Goal: Transaction & Acquisition: Purchase product/service

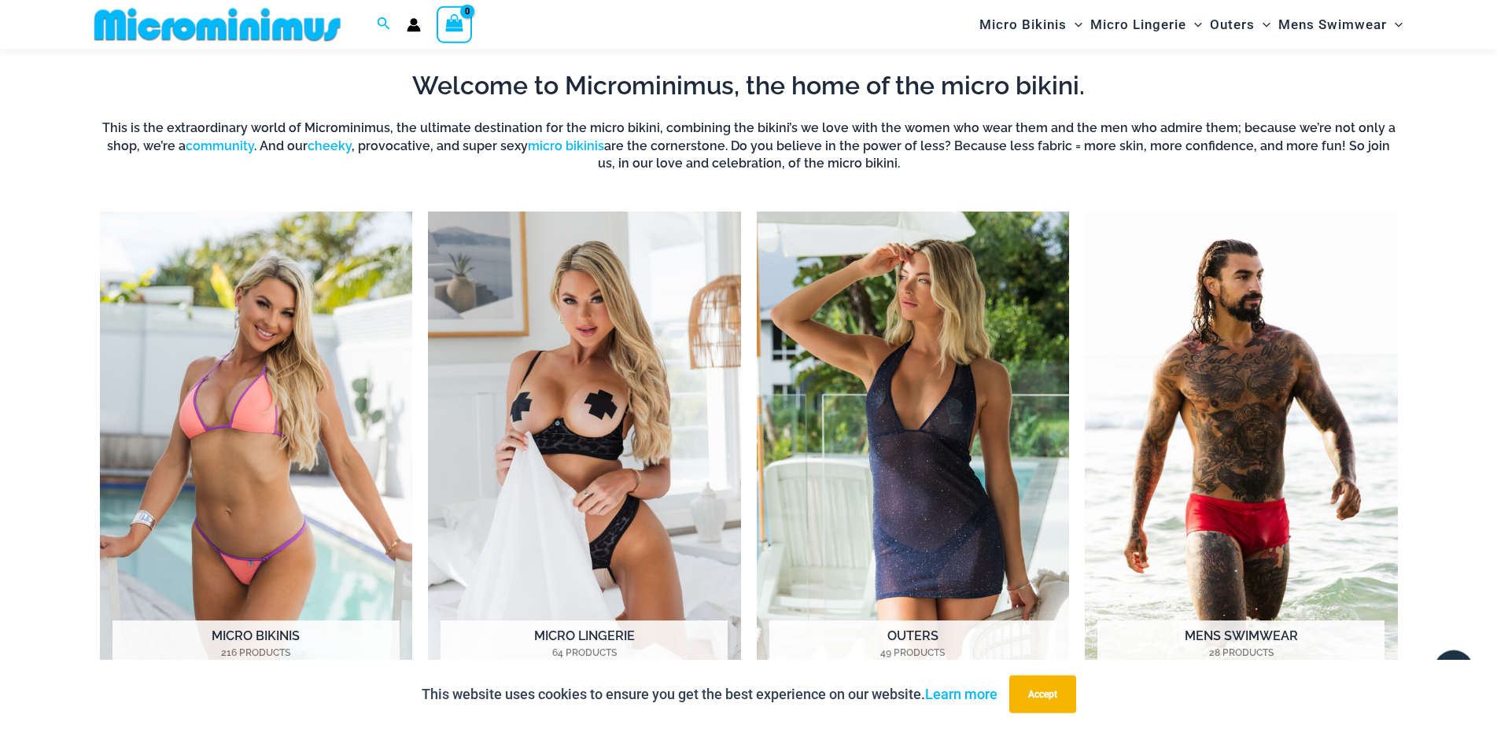
scroll to position [1299, 0]
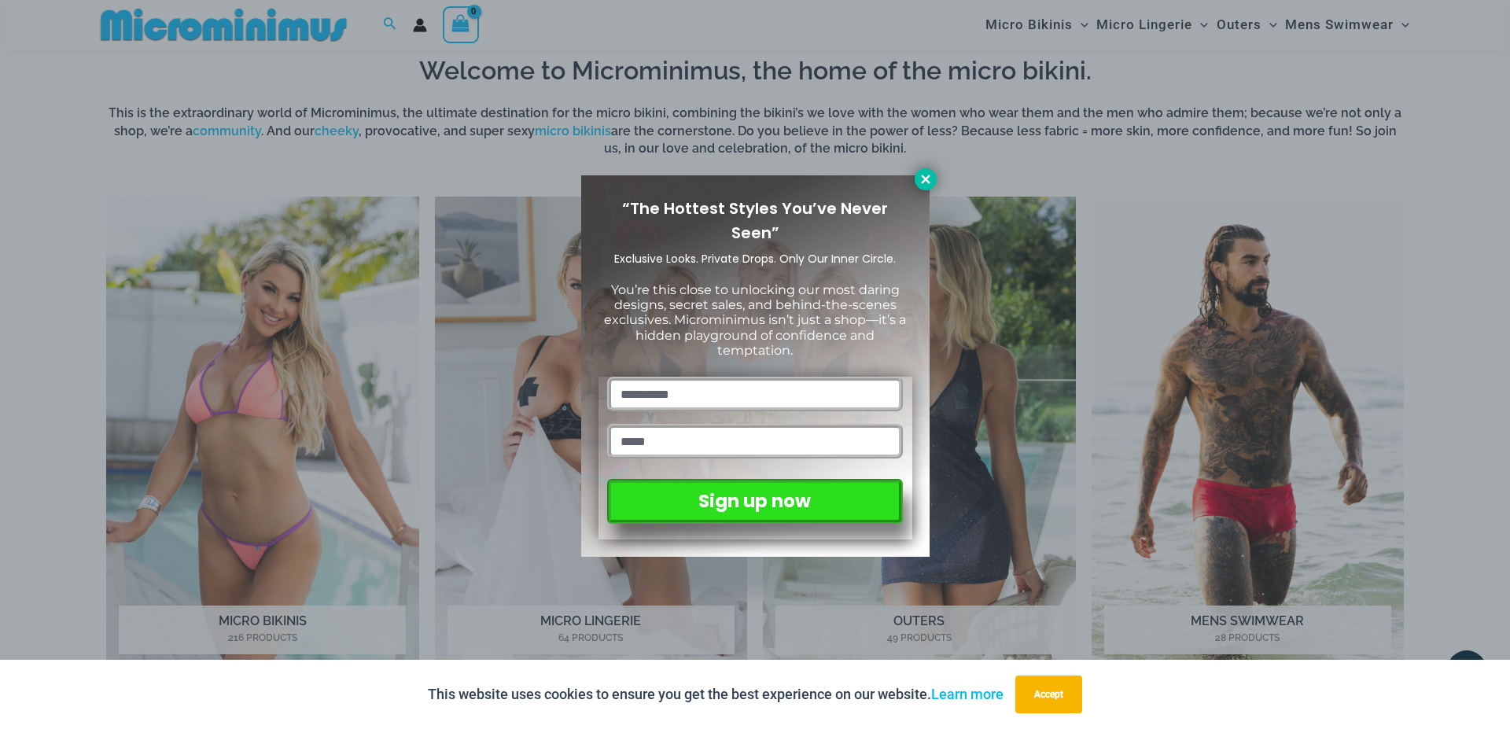
click at [922, 177] on icon at bounding box center [926, 179] width 14 height 14
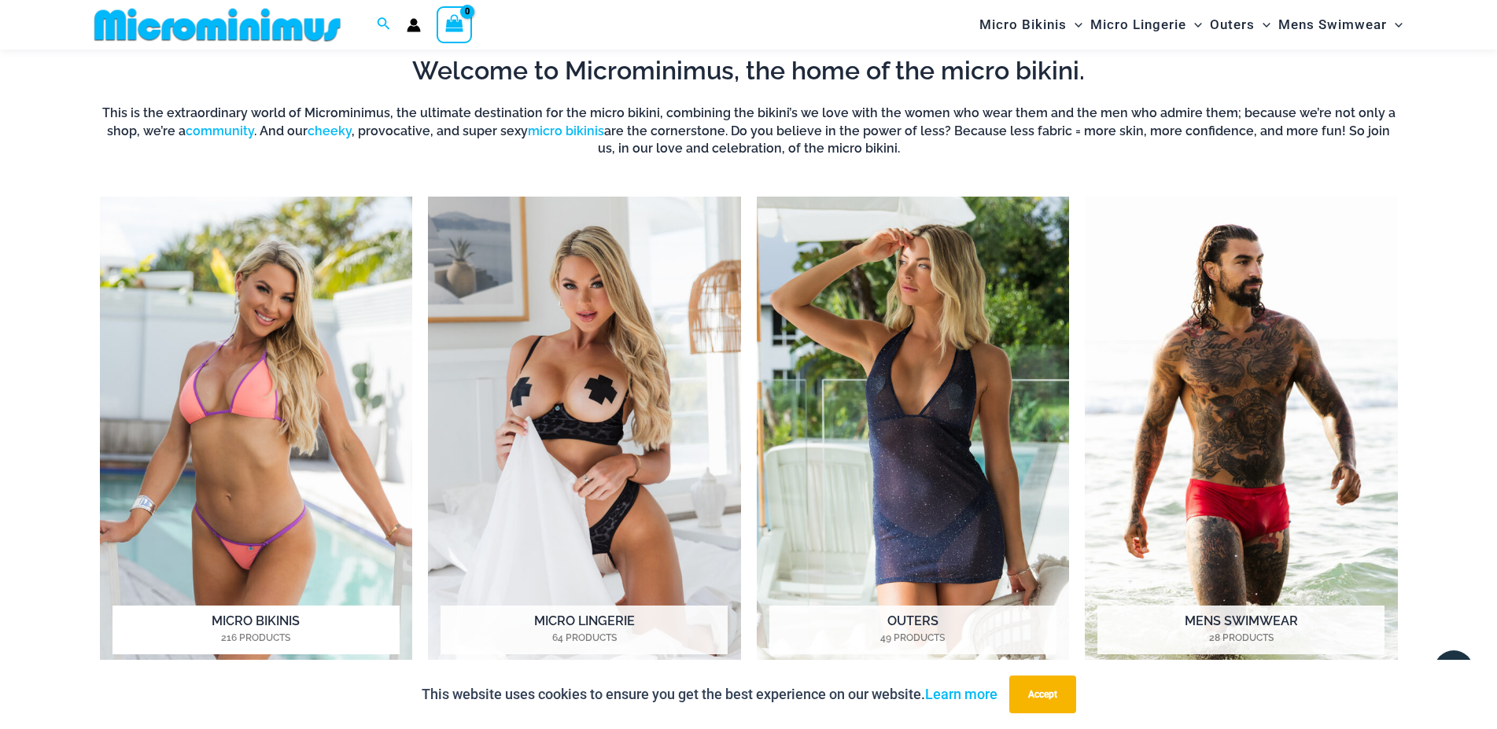
click at [311, 399] on img "Visit product category Micro Bikinis" at bounding box center [256, 437] width 313 height 481
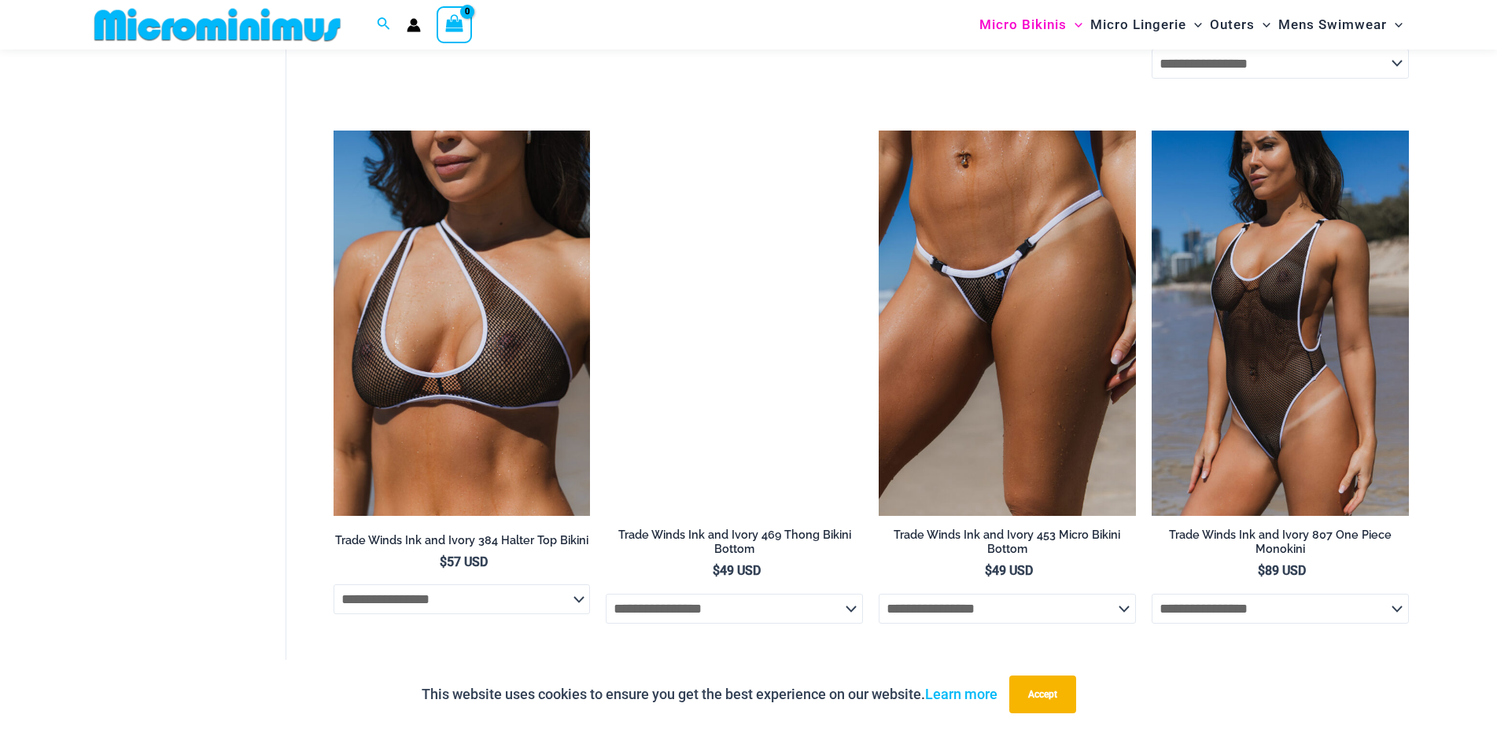
scroll to position [1484, 0]
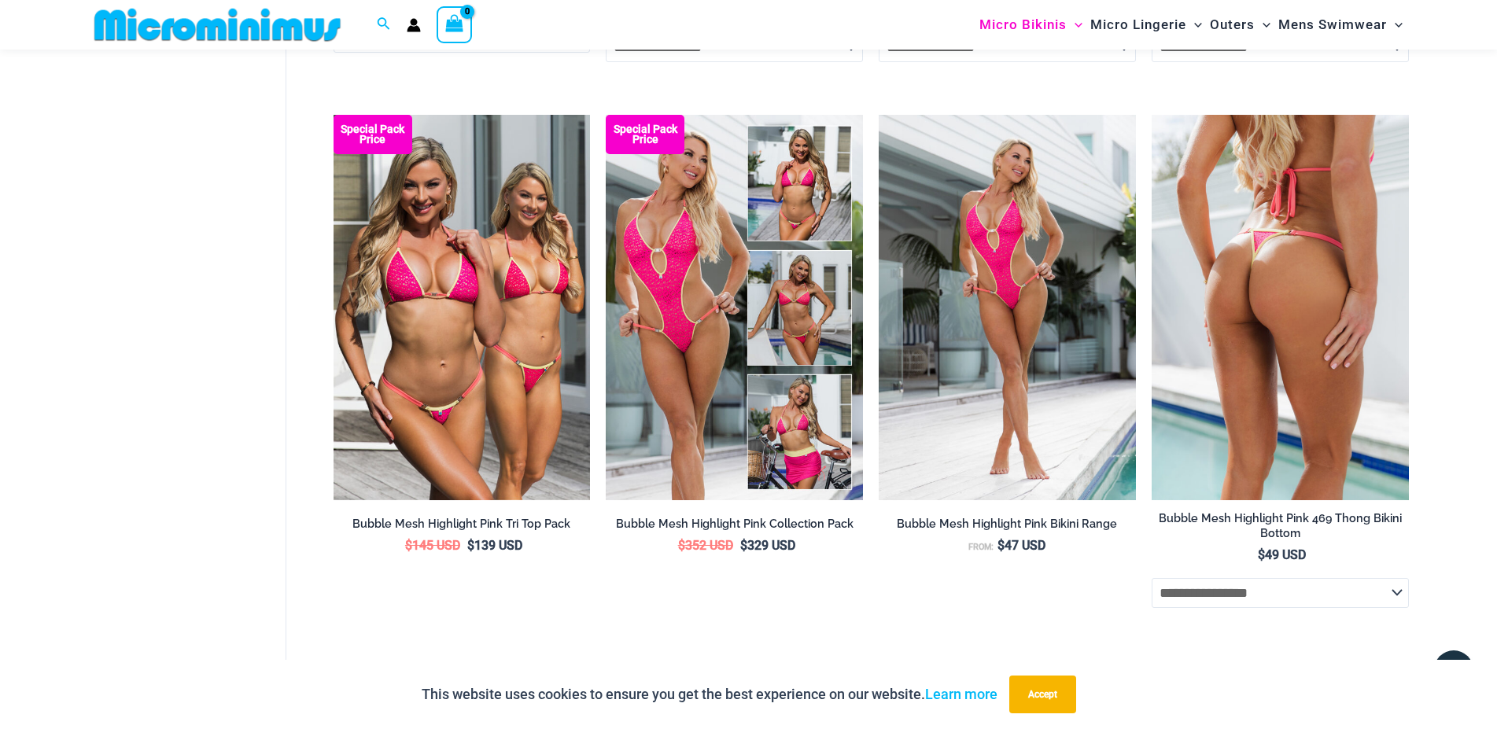
click at [1310, 403] on img at bounding box center [1279, 307] width 257 height 385
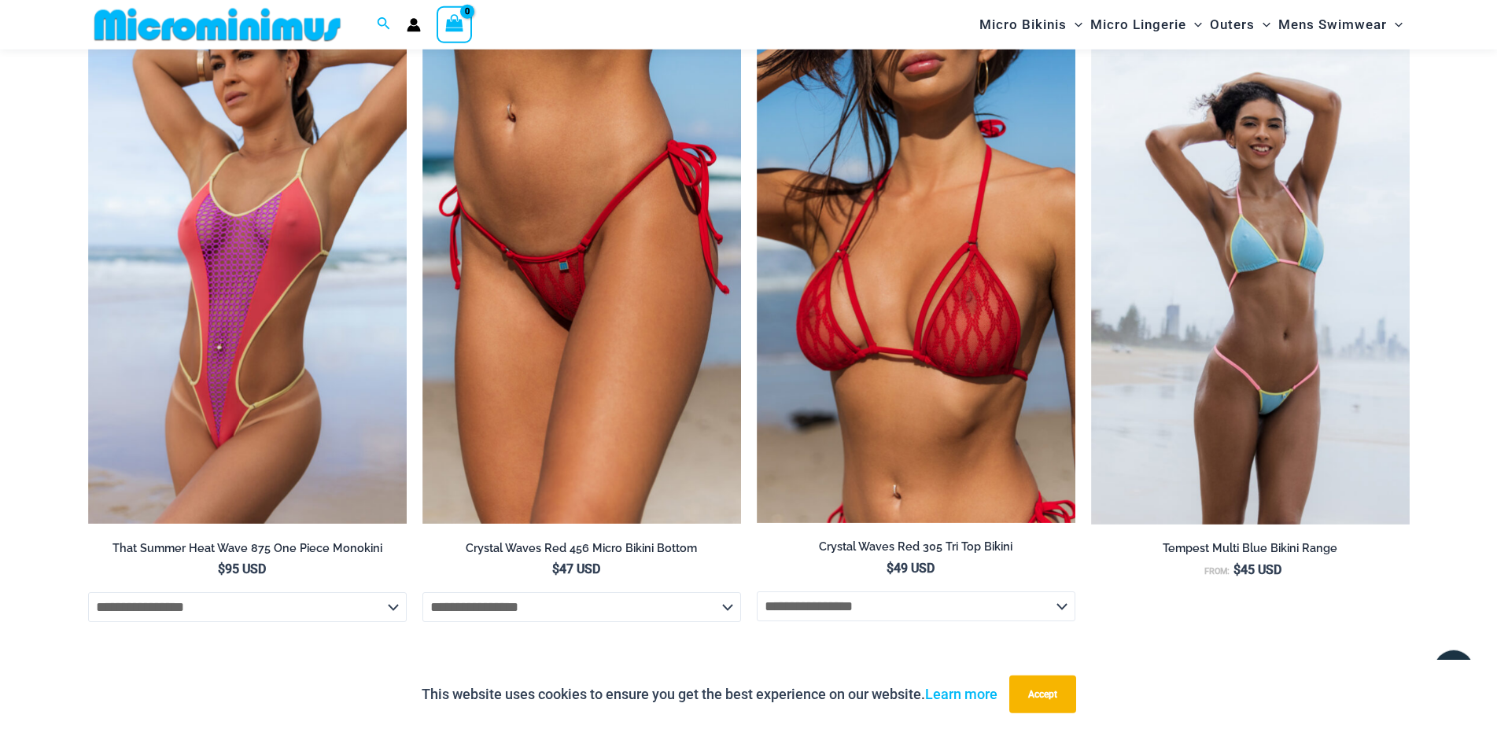
scroll to position [2794, 0]
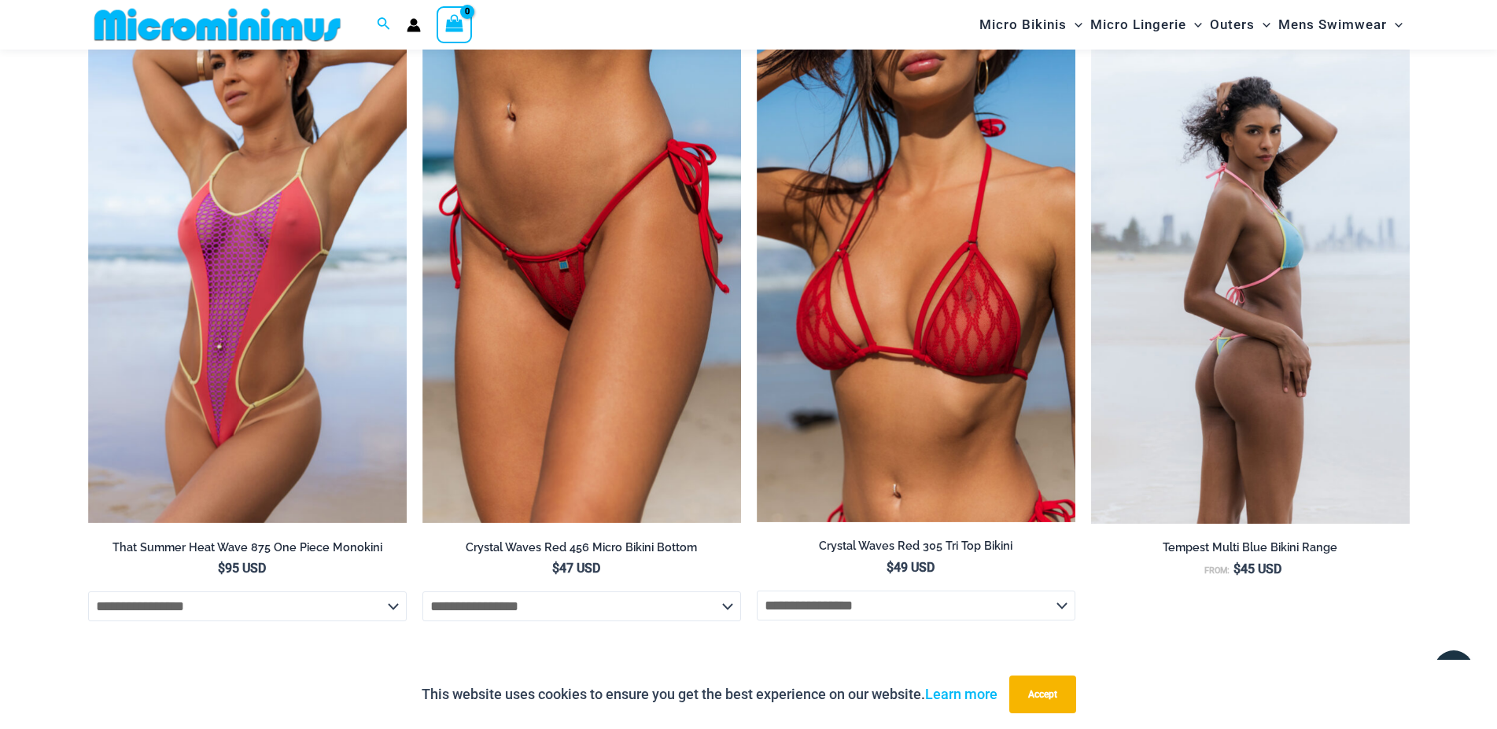
click at [1199, 380] on img at bounding box center [1250, 285] width 319 height 478
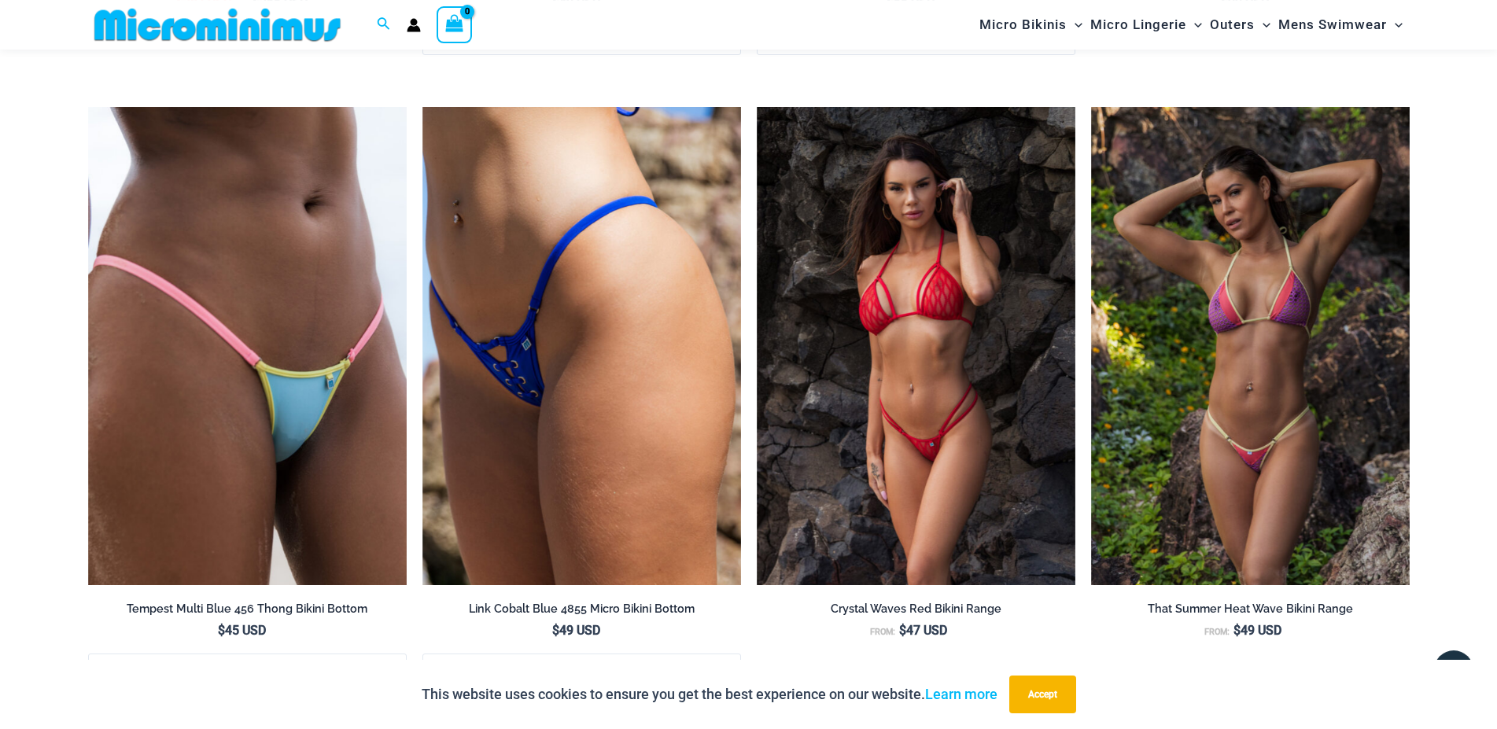
scroll to position [3917, 0]
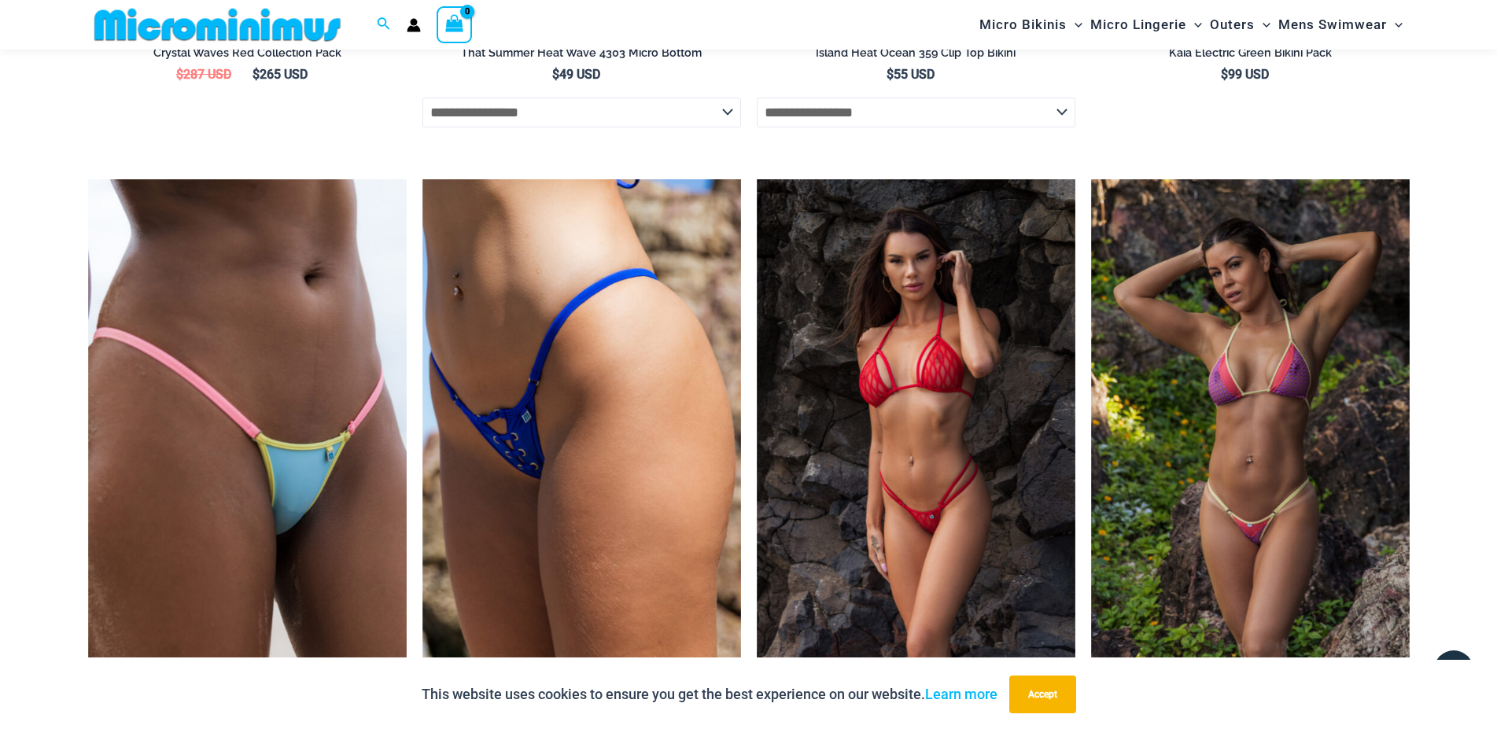
click at [422, 98] on select "**********" at bounding box center [581, 113] width 319 height 30
click at [722, 112] on select "**********" at bounding box center [581, 113] width 319 height 30
click at [757, 98] on select "**********" at bounding box center [916, 113] width 319 height 30
select select "*******"
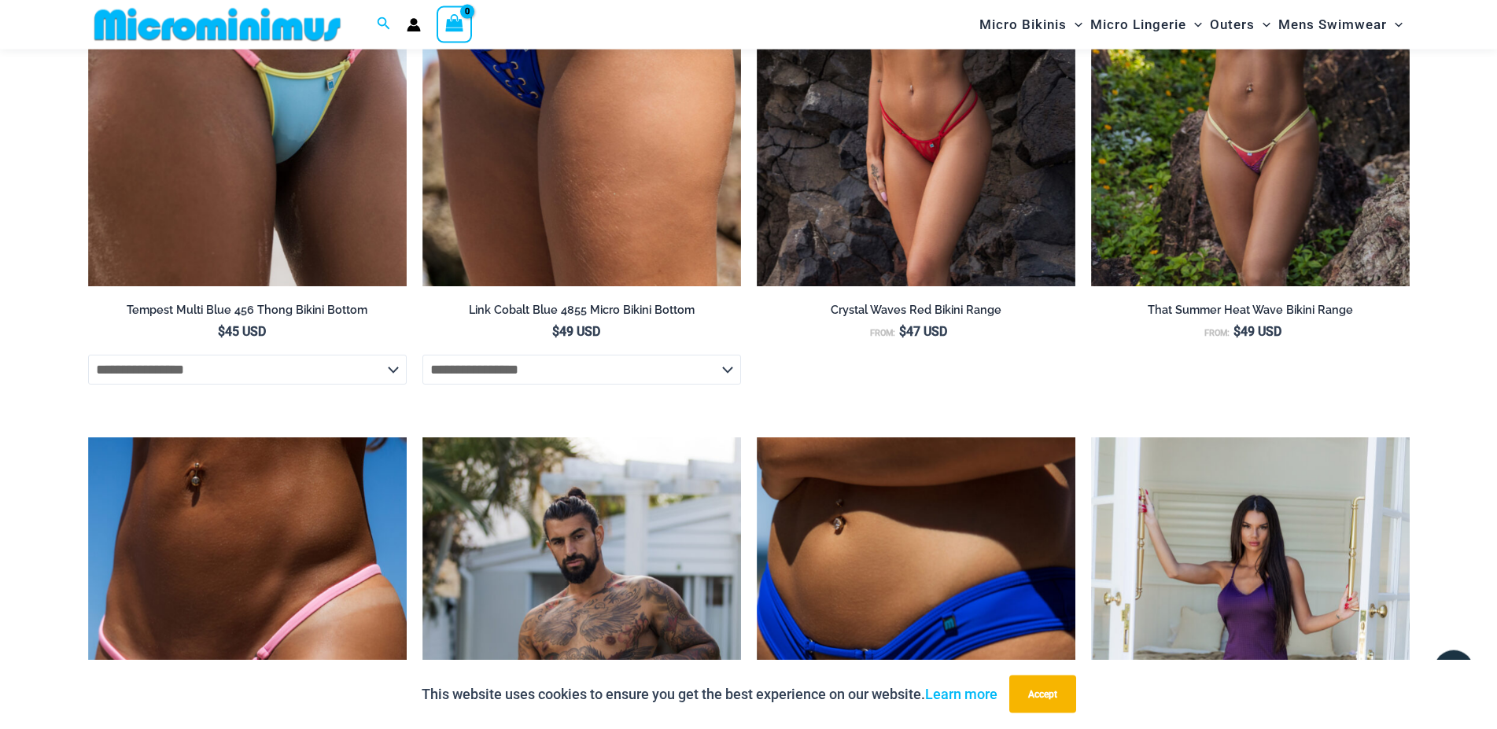
scroll to position [4284, 0]
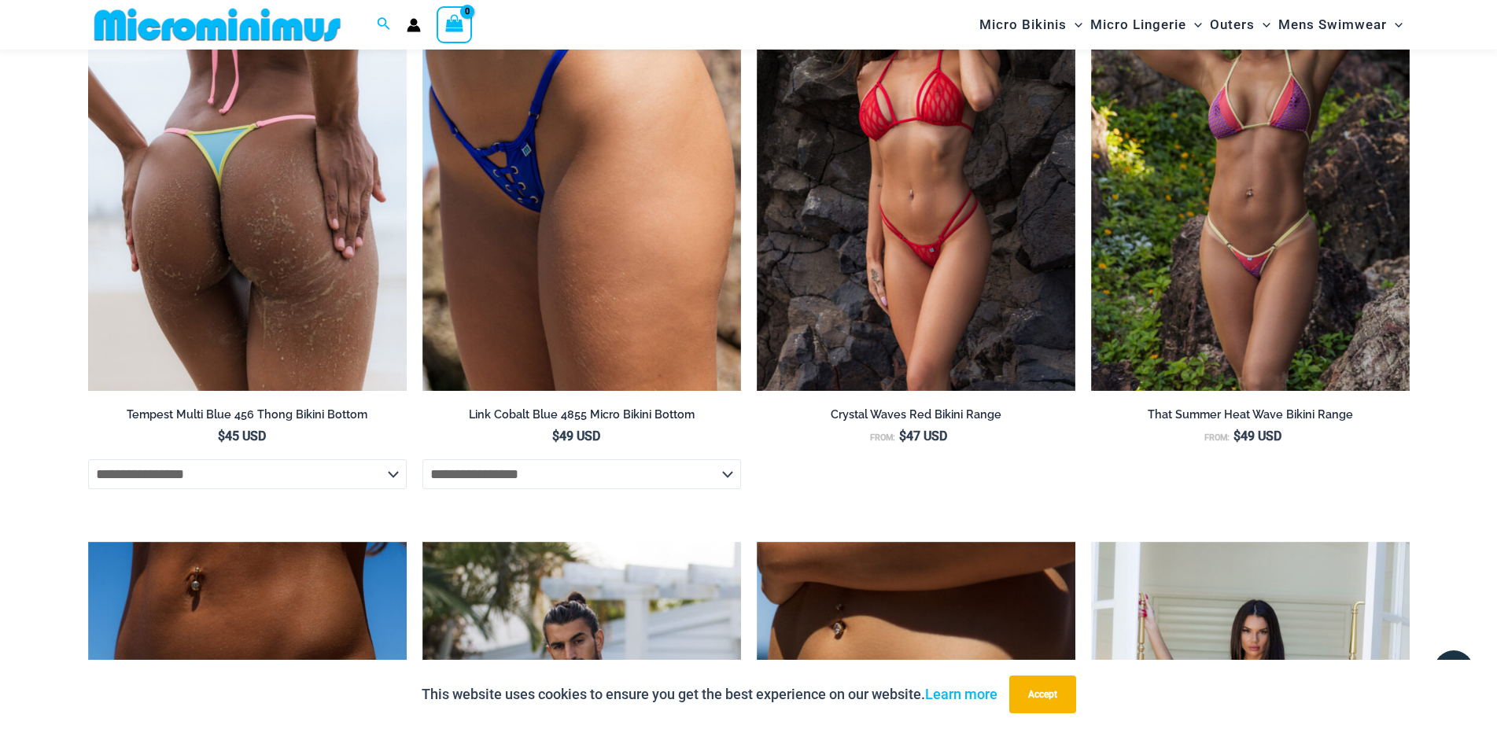
click at [285, 244] on img at bounding box center [247, 152] width 319 height 478
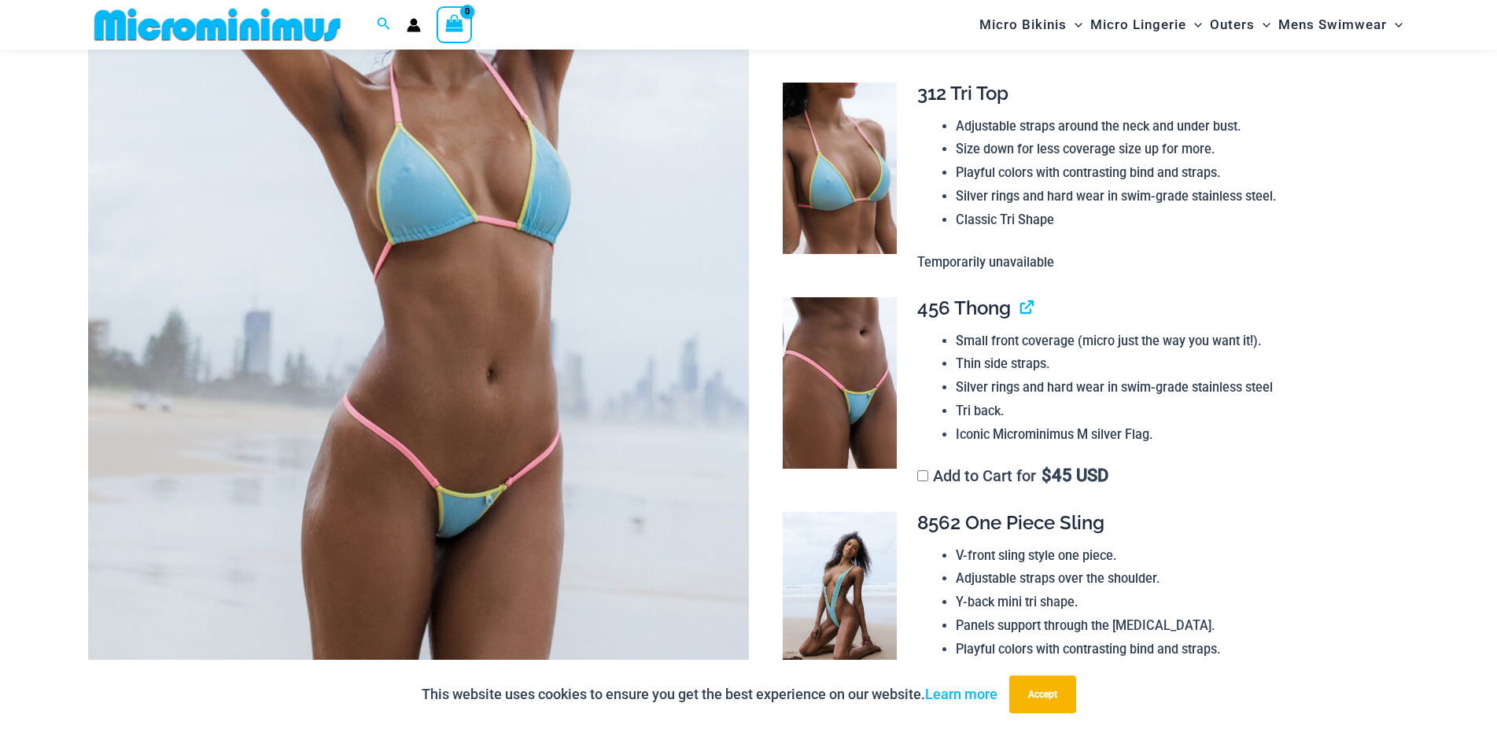
scroll to position [370, 0]
click at [809, 417] on img at bounding box center [840, 382] width 114 height 171
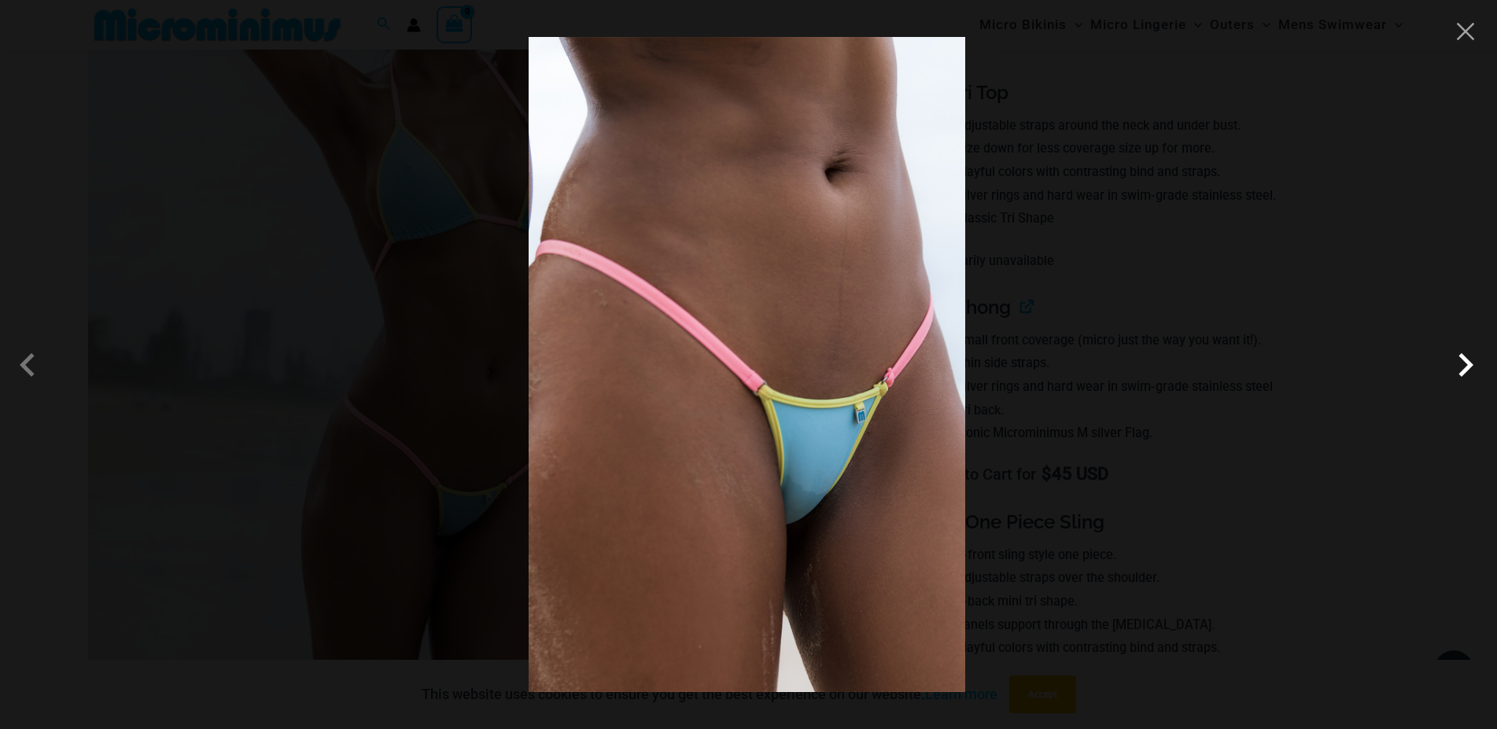
click at [1448, 367] on span at bounding box center [1465, 364] width 47 height 47
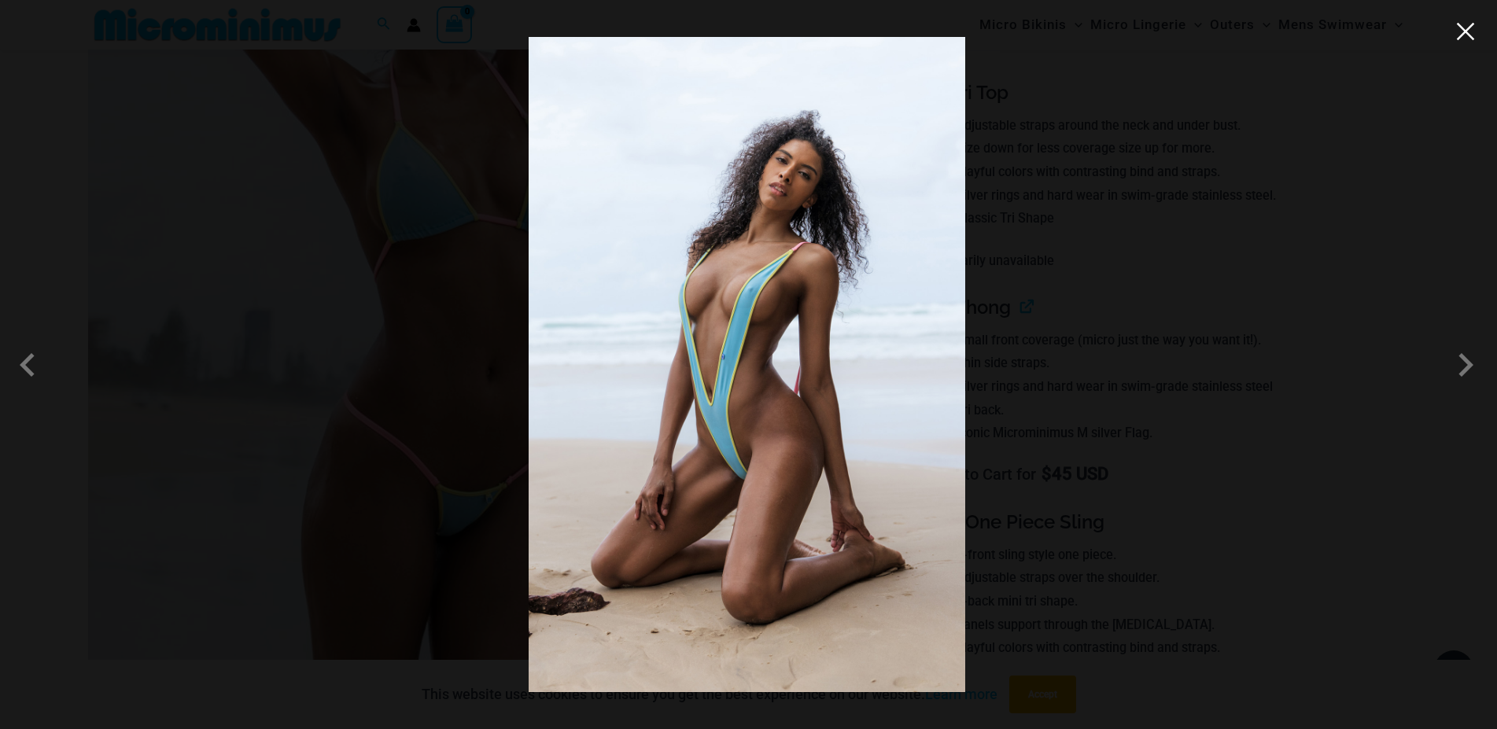
click at [1463, 32] on button "Close" at bounding box center [1466, 32] width 24 height 24
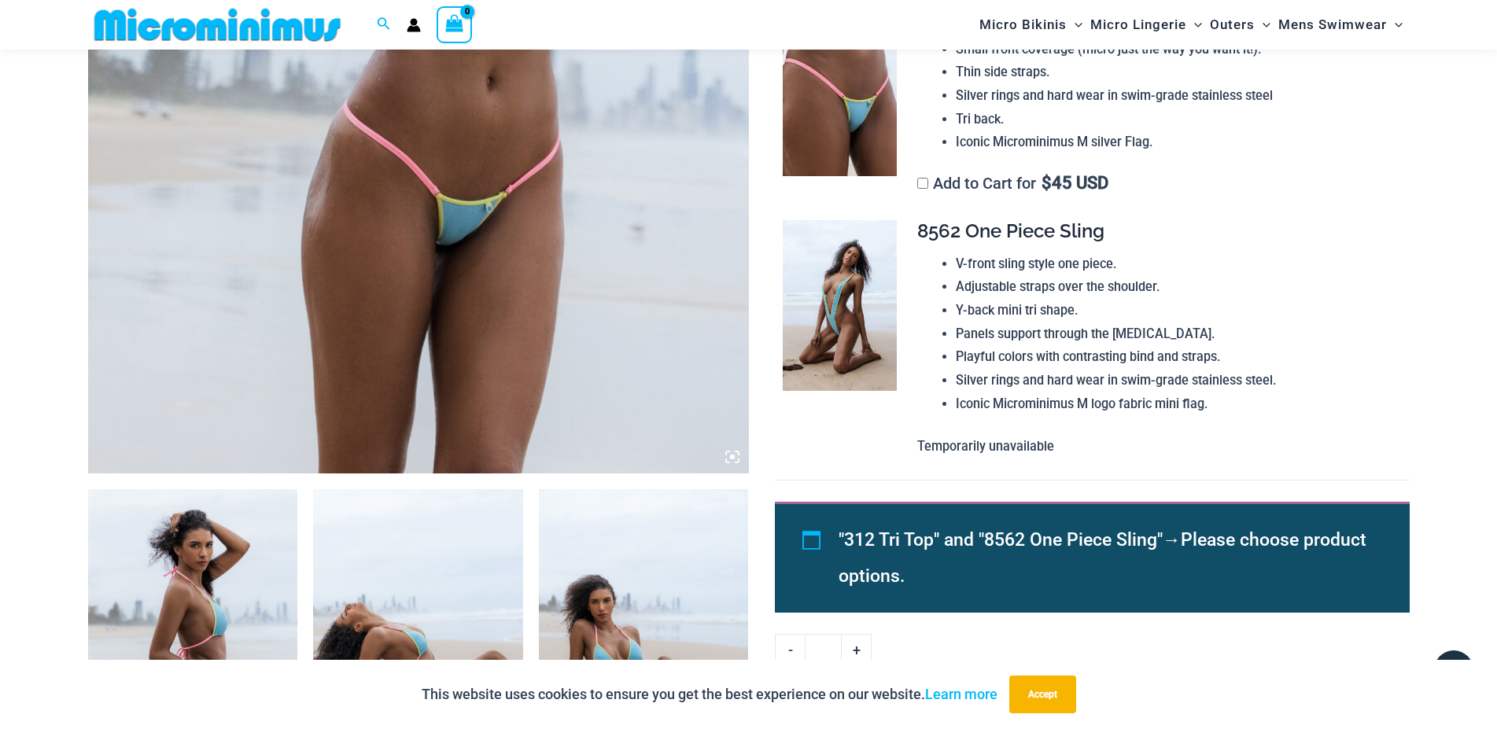
scroll to position [922, 0]
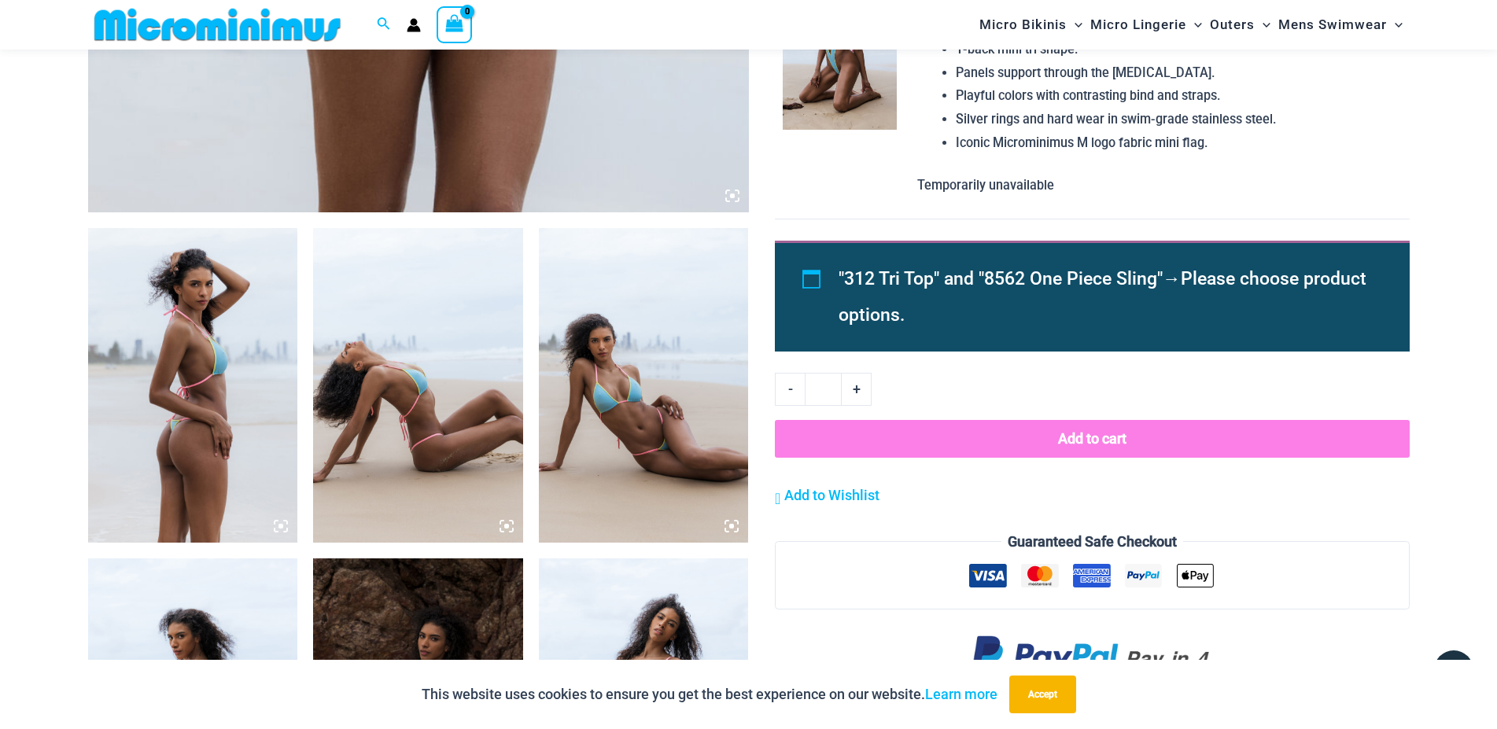
click at [251, 393] on img at bounding box center [193, 385] width 210 height 315
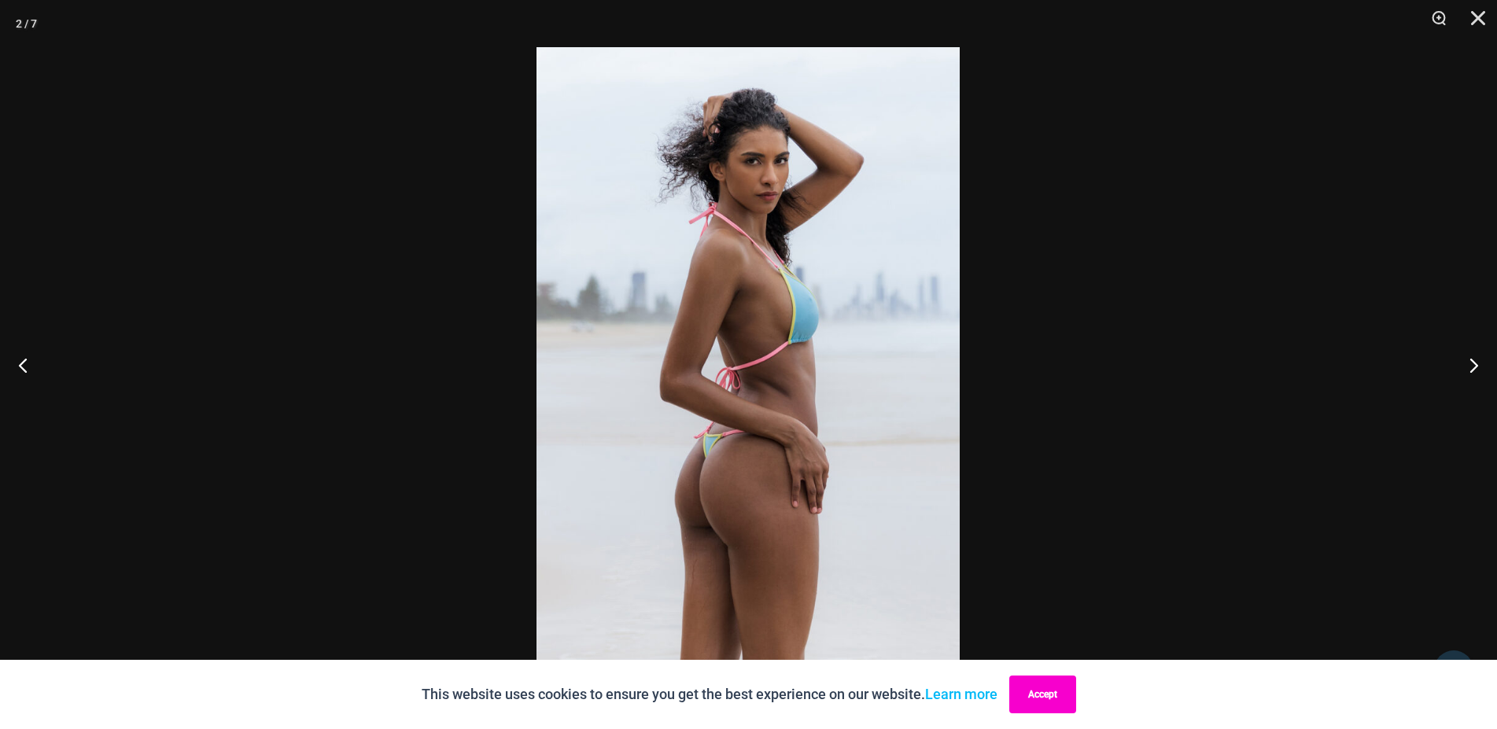
click at [1056, 684] on button "Accept" at bounding box center [1042, 695] width 67 height 38
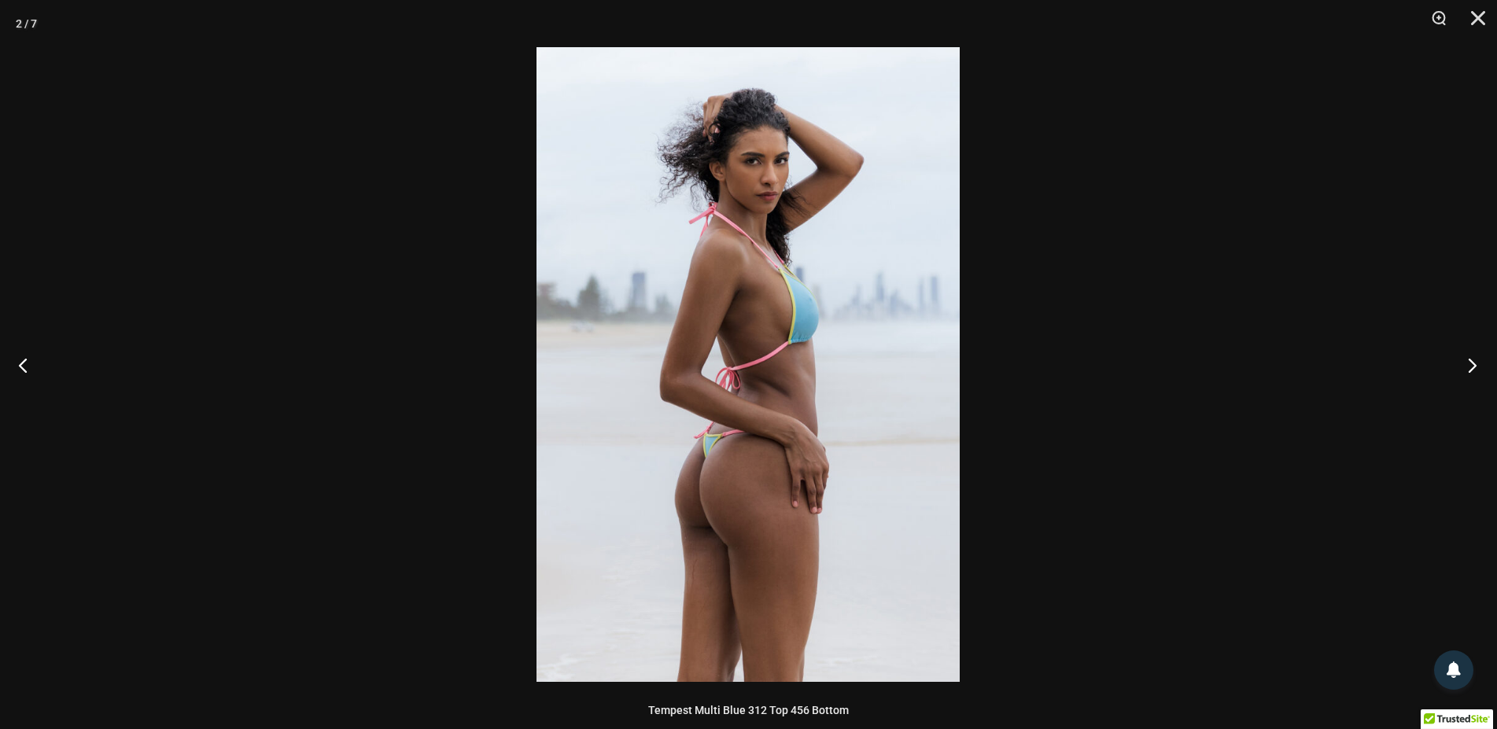
click at [1472, 368] on button "Next" at bounding box center [1467, 365] width 59 height 79
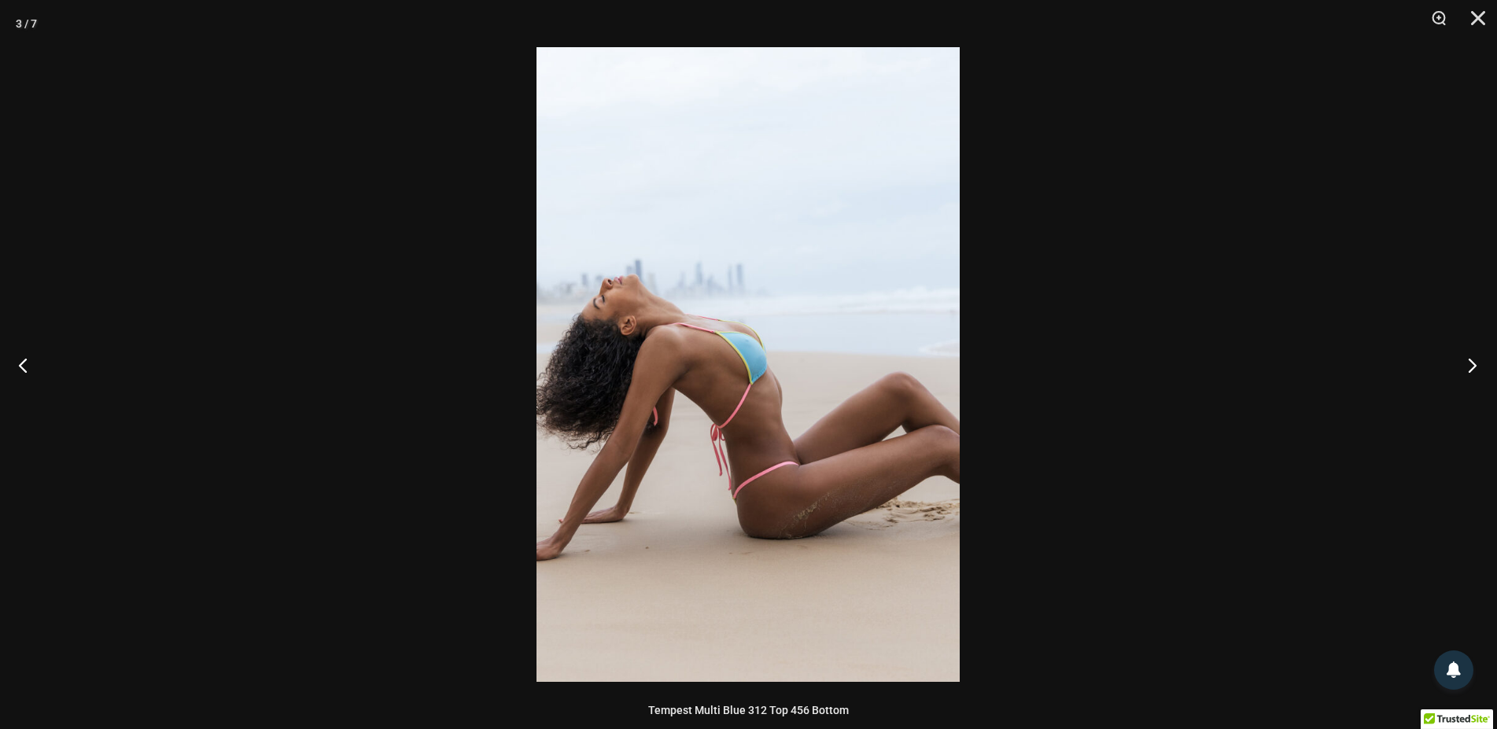
click at [1472, 368] on button "Next" at bounding box center [1467, 365] width 59 height 79
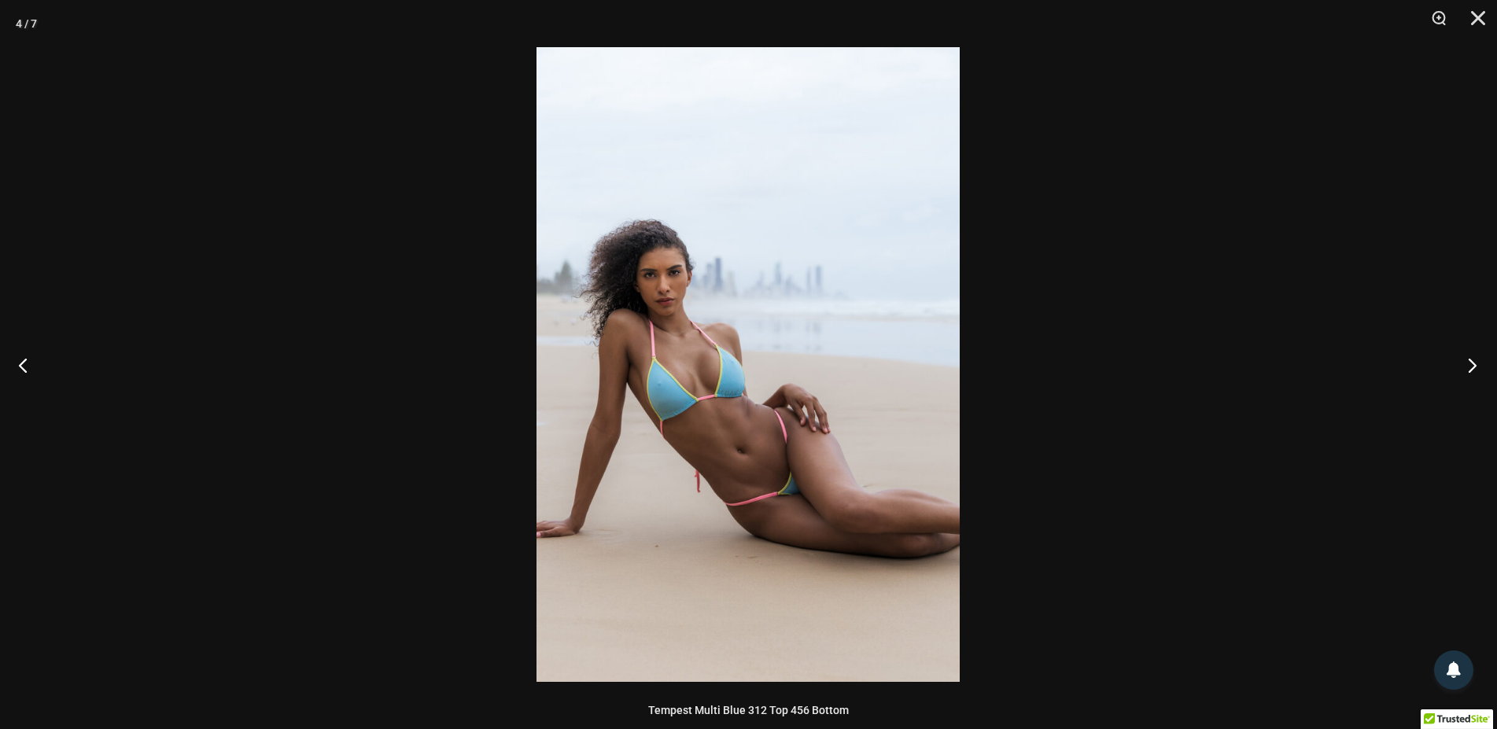
click at [1472, 368] on button "Next" at bounding box center [1467, 365] width 59 height 79
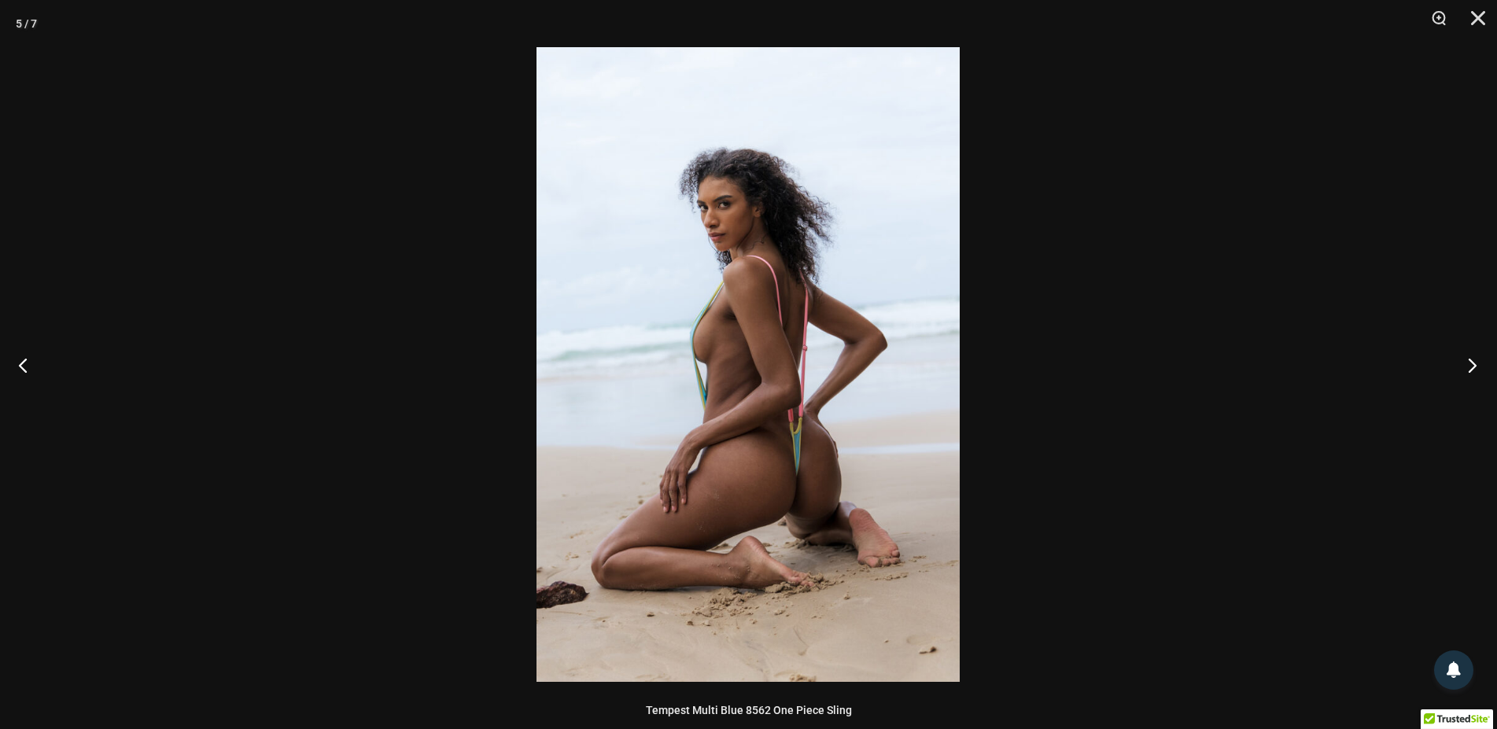
click at [1472, 368] on button "Next" at bounding box center [1467, 365] width 59 height 79
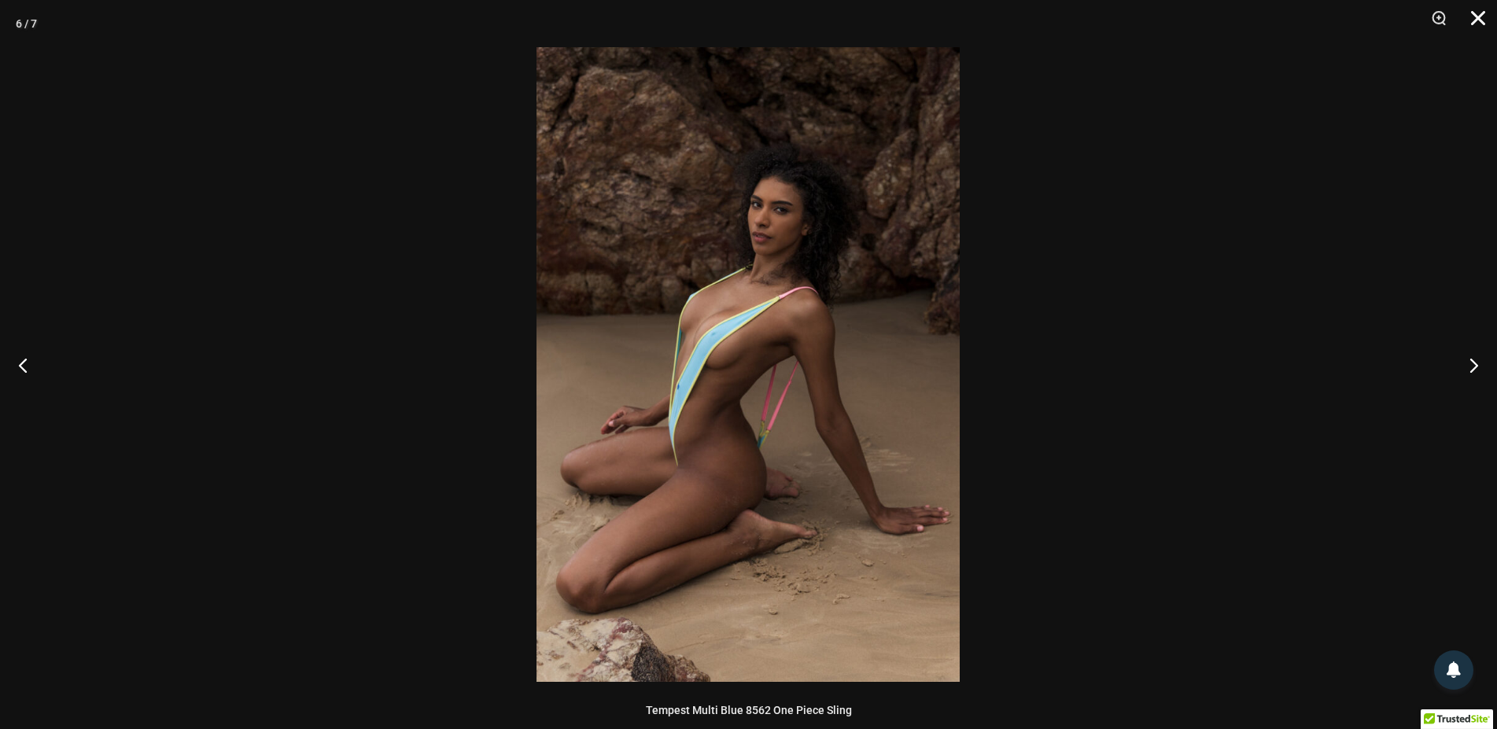
click at [1480, 24] on button "Close" at bounding box center [1472, 23] width 39 height 47
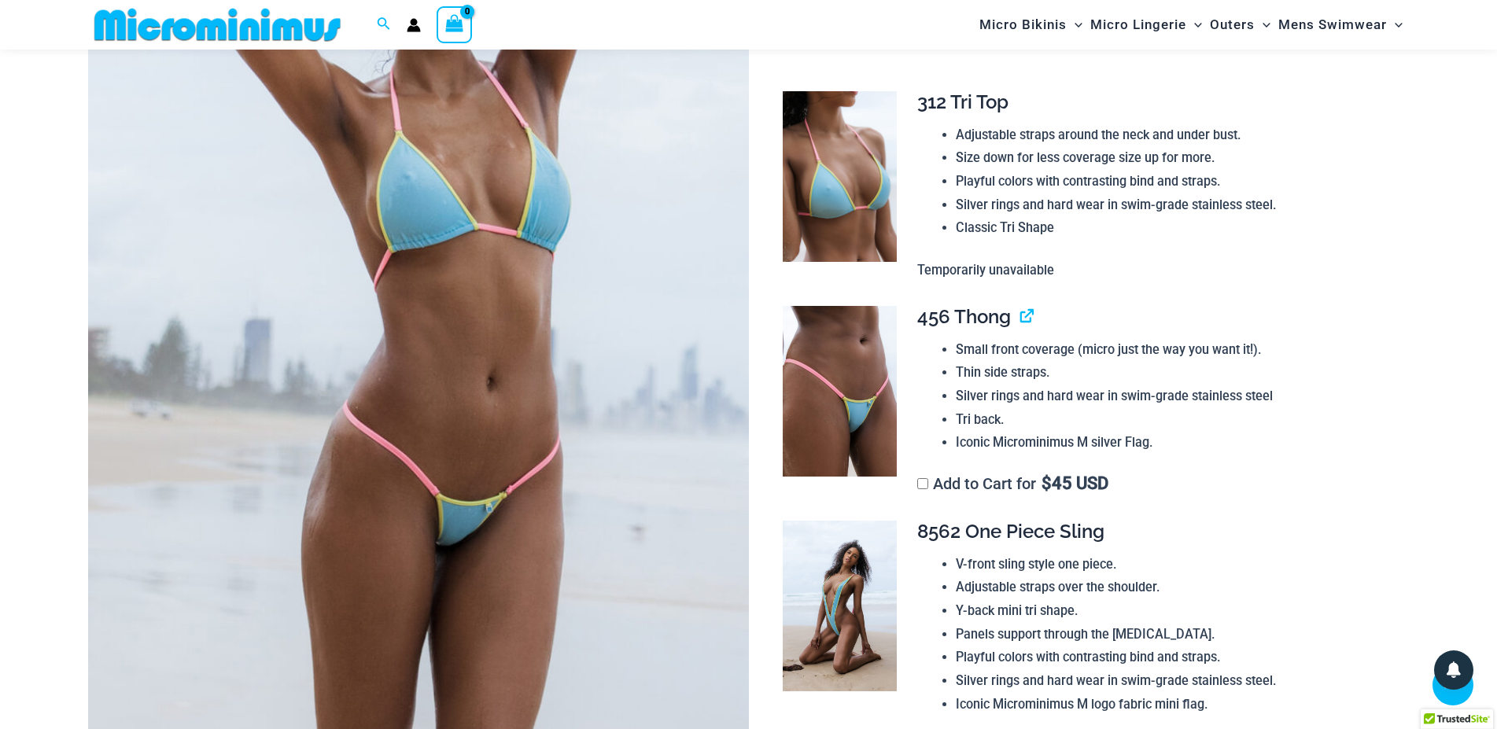
scroll to position [0, 0]
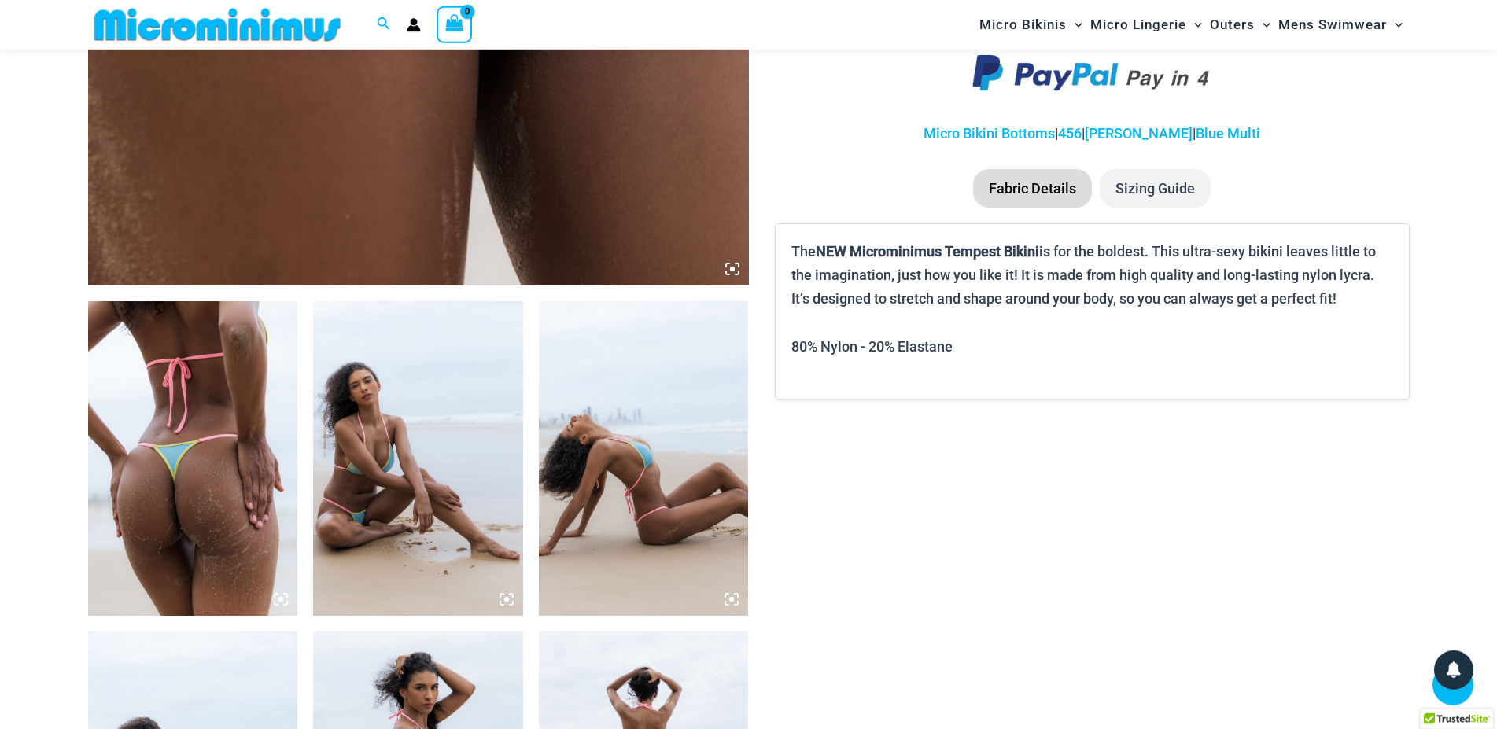
scroll to position [936, 0]
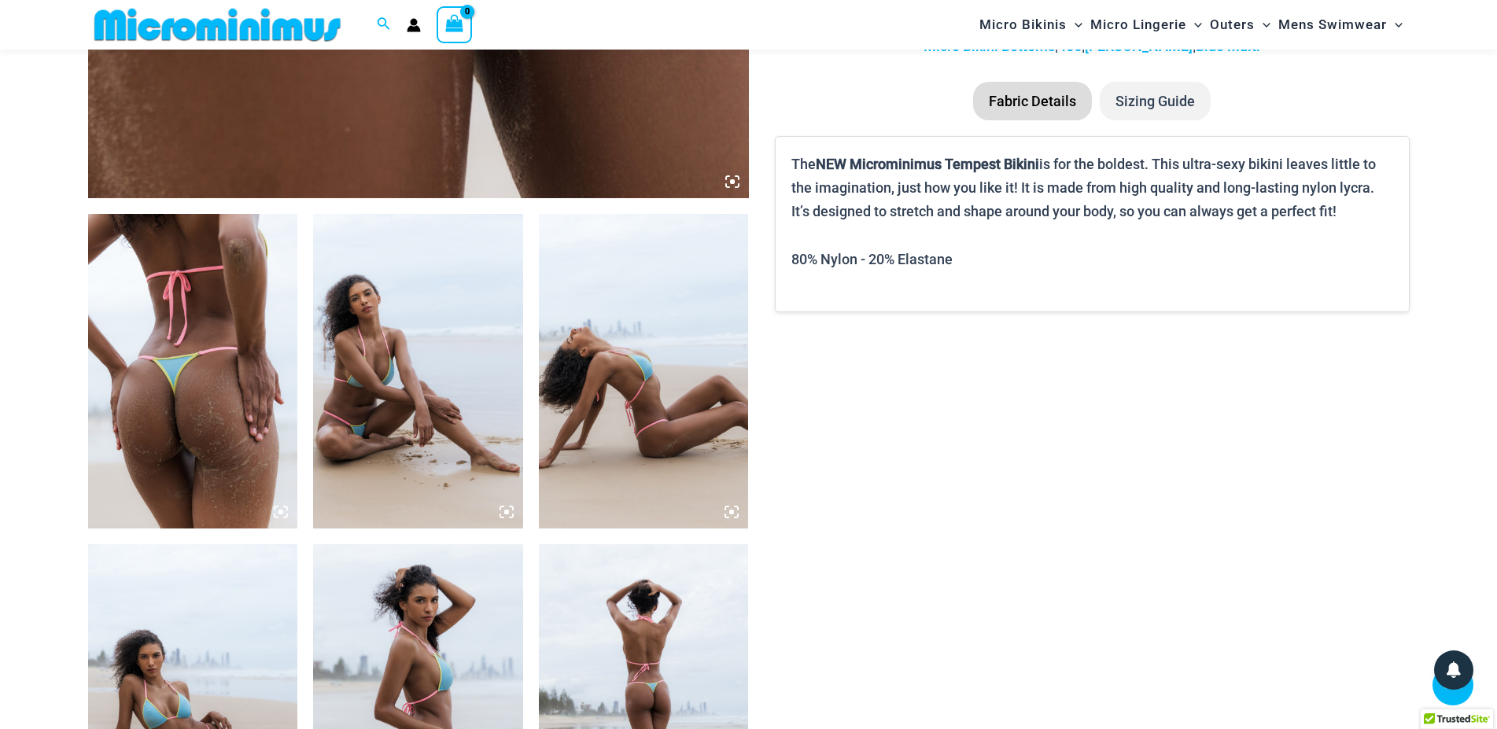
click at [399, 334] on img at bounding box center [418, 371] width 210 height 315
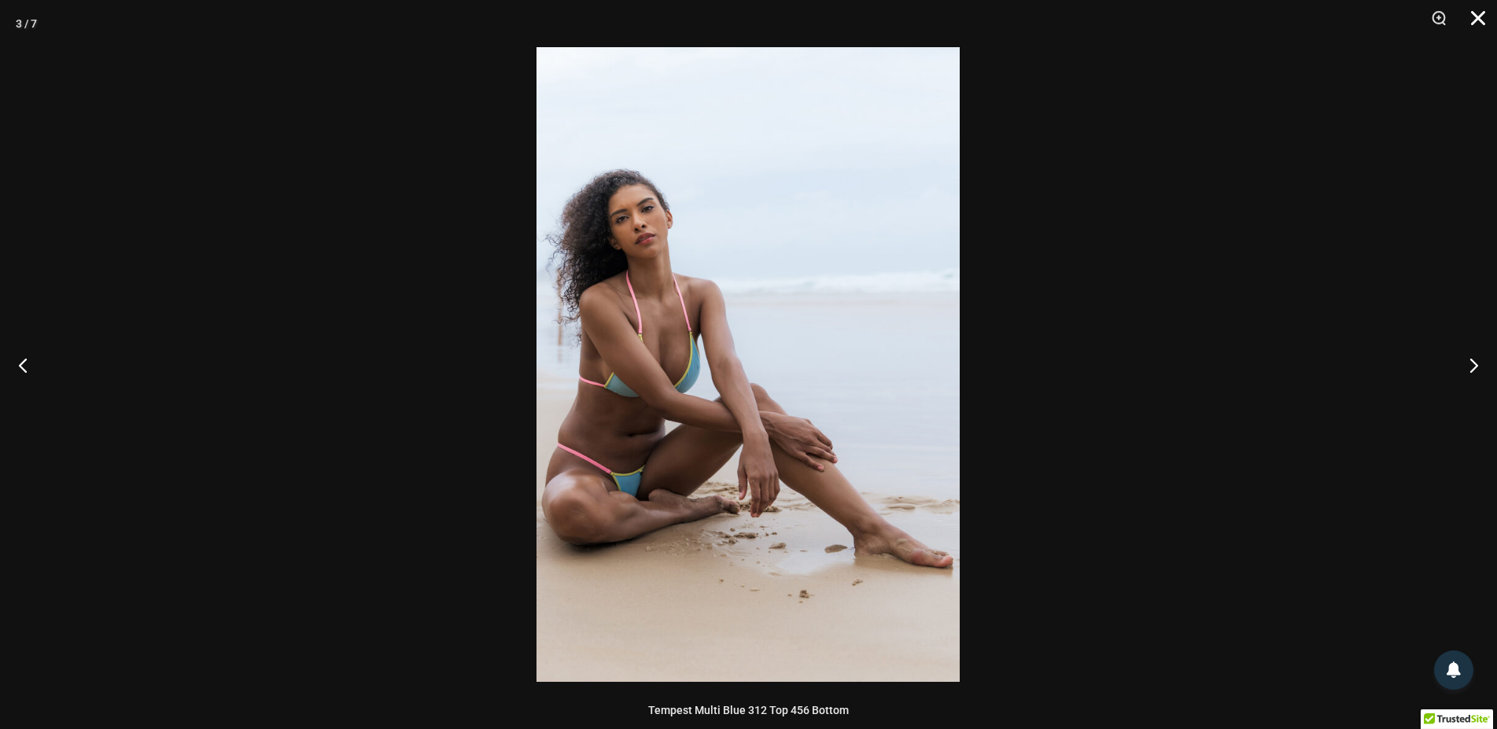
click at [1471, 17] on button "Close" at bounding box center [1472, 23] width 39 height 47
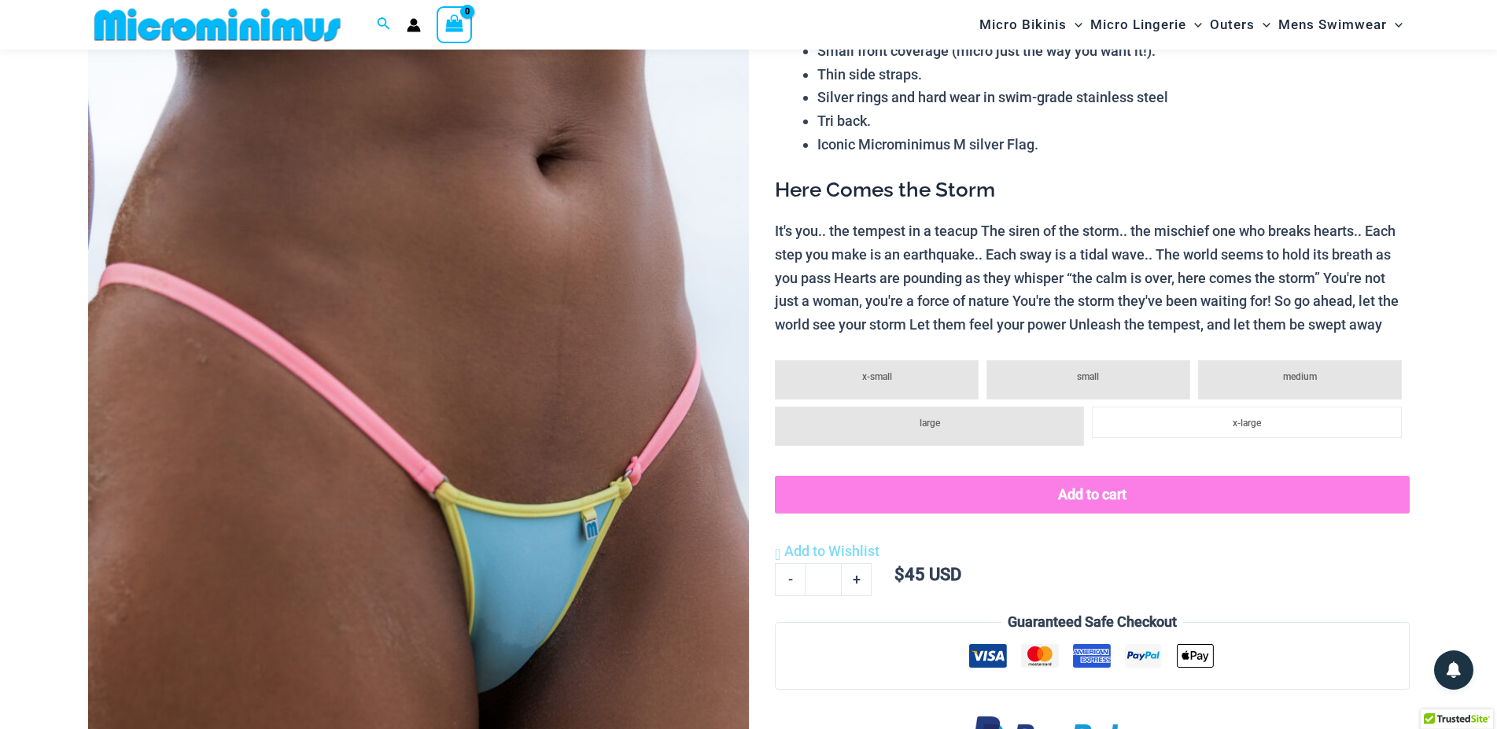
scroll to position [0, 0]
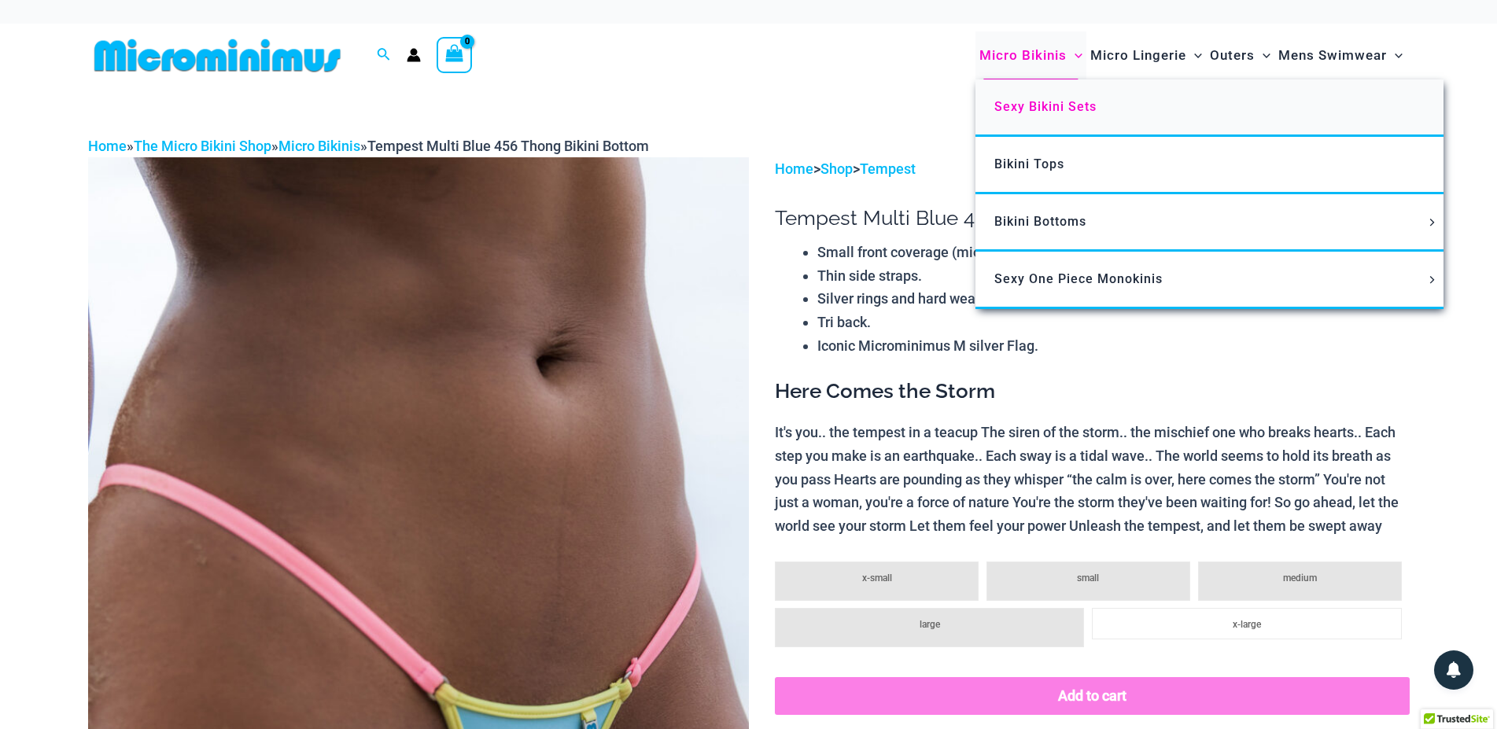
click at [1028, 110] on span "Sexy Bikini Sets" at bounding box center [1045, 106] width 102 height 15
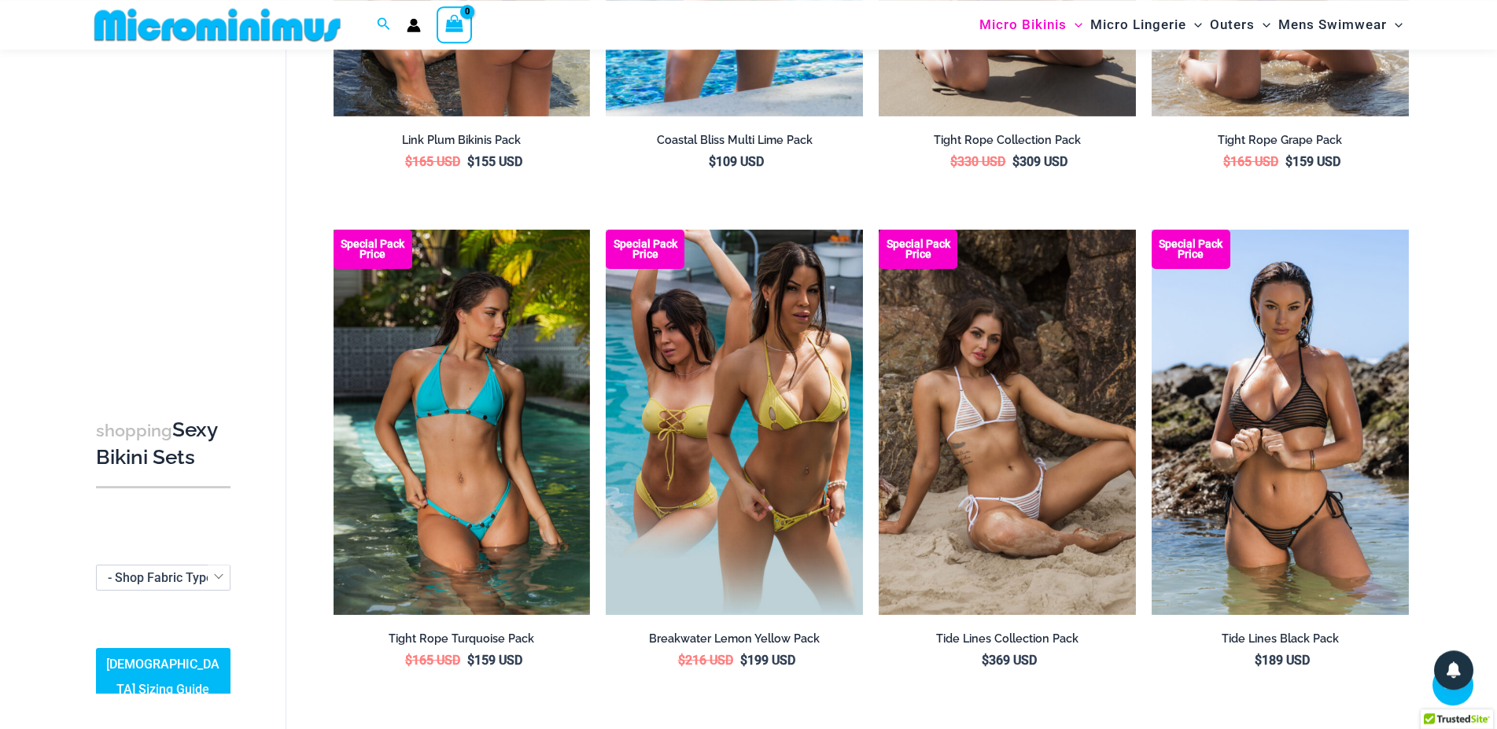
scroll to position [3732, 0]
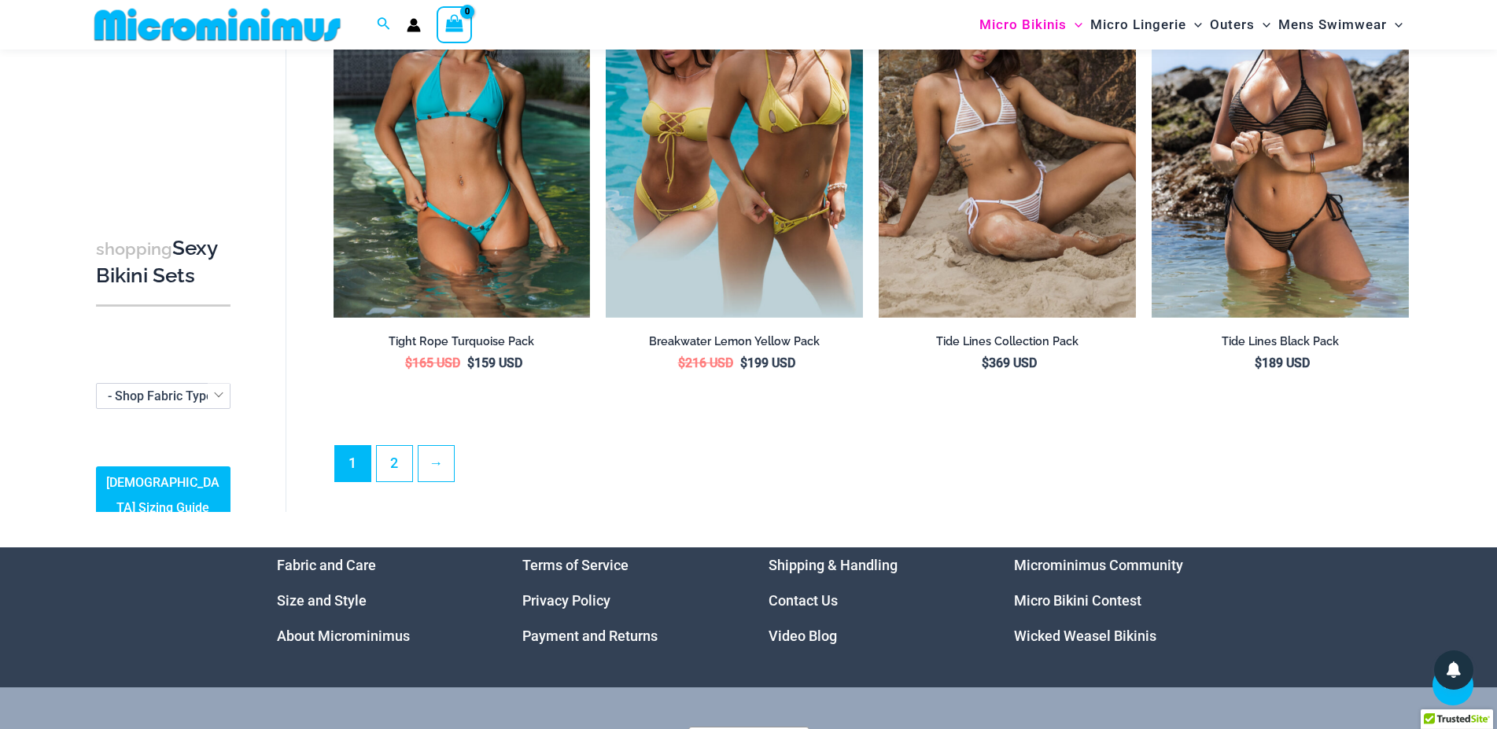
click at [794, 628] on link "Video Blog" at bounding box center [802, 636] width 68 height 17
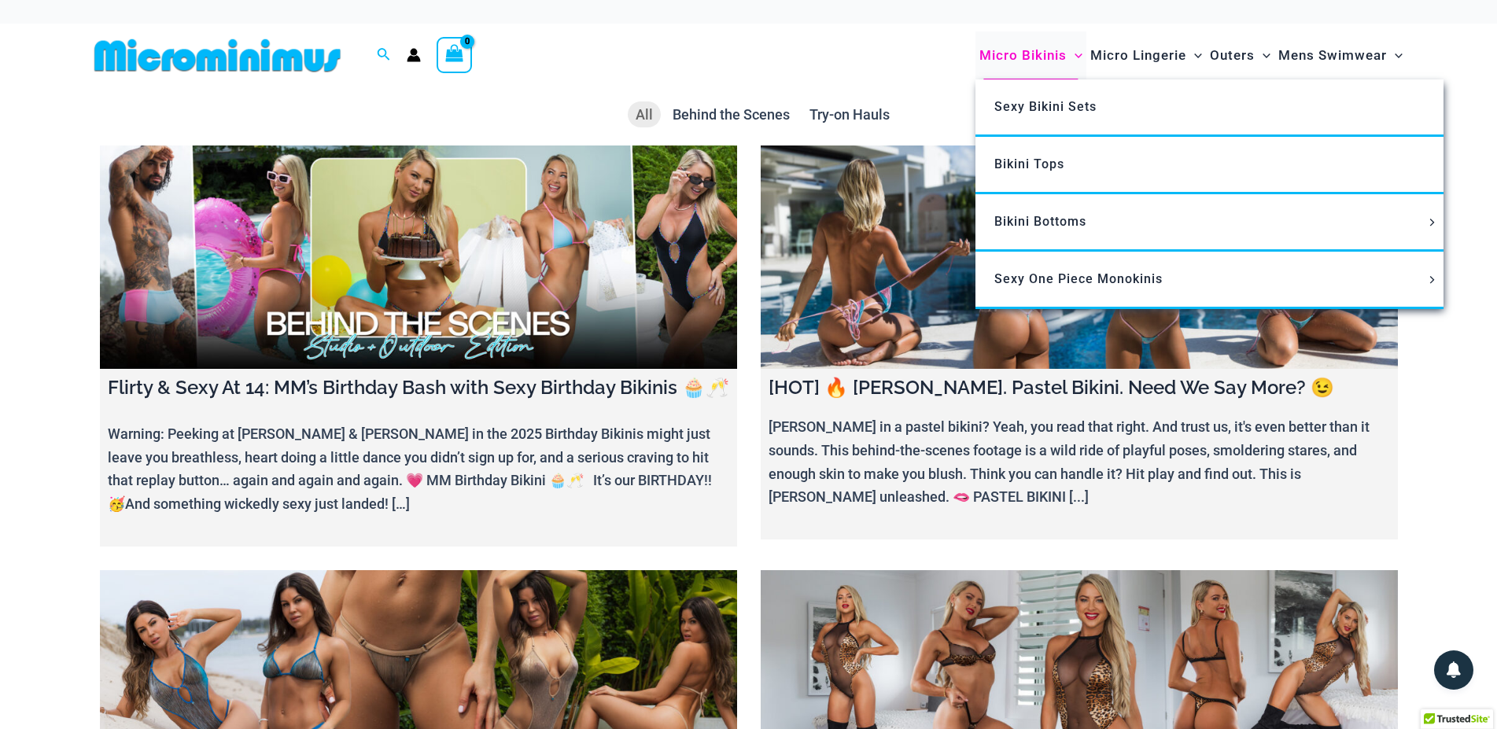
click at [1062, 53] on span "Micro Bikinis" at bounding box center [1022, 55] width 87 height 40
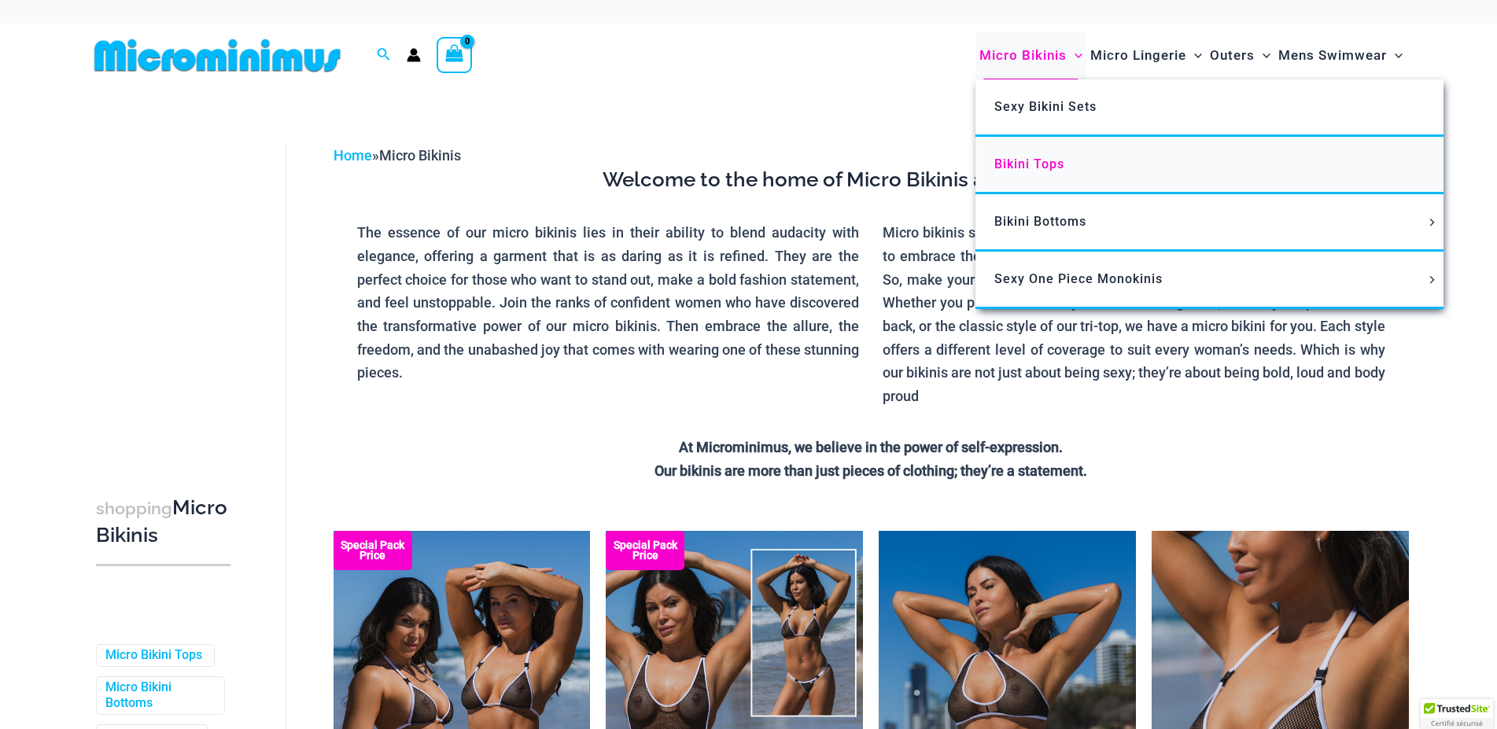
click at [1018, 161] on span "Bikini Tops" at bounding box center [1029, 164] width 70 height 15
click at [1031, 155] on link "Bikini Tops" at bounding box center [1209, 165] width 468 height 57
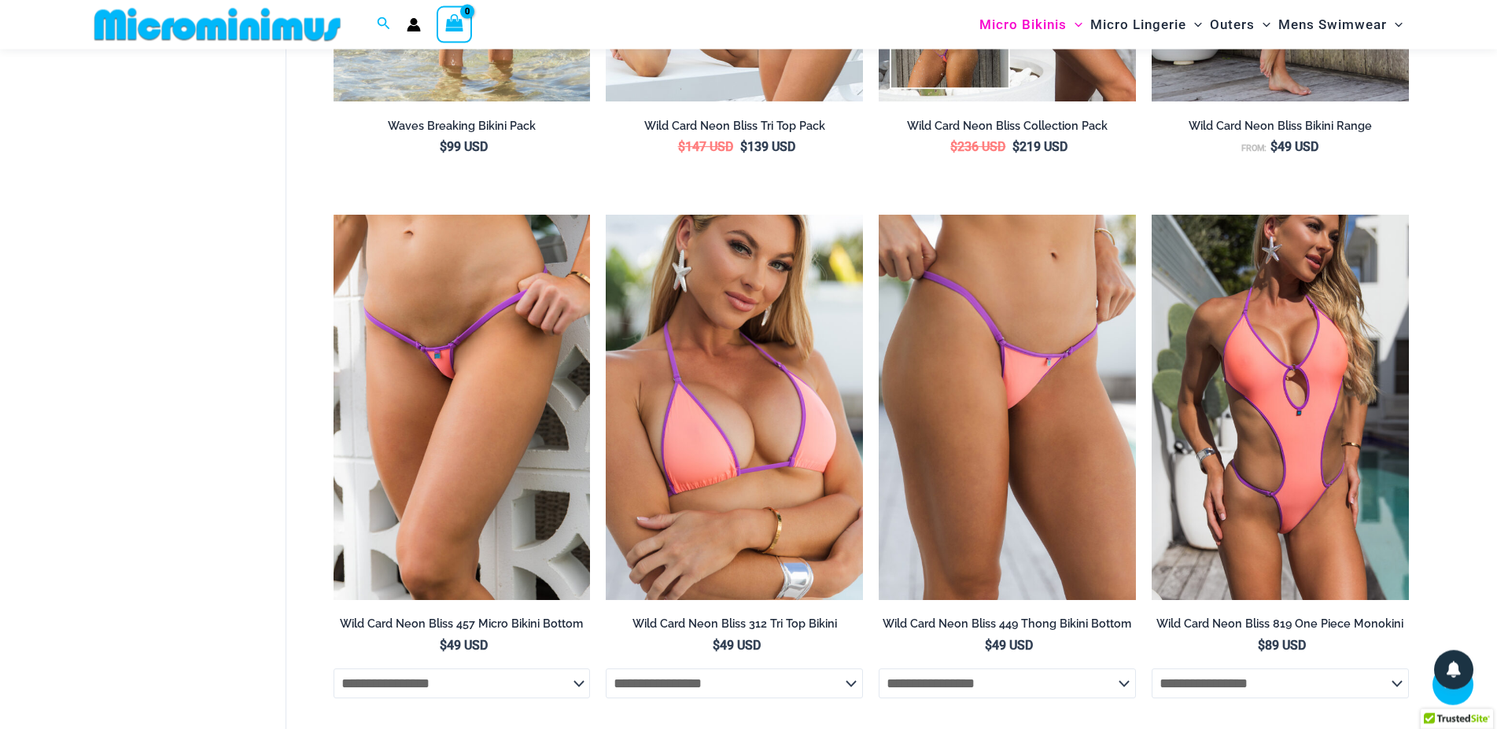
scroll to position [2983, 0]
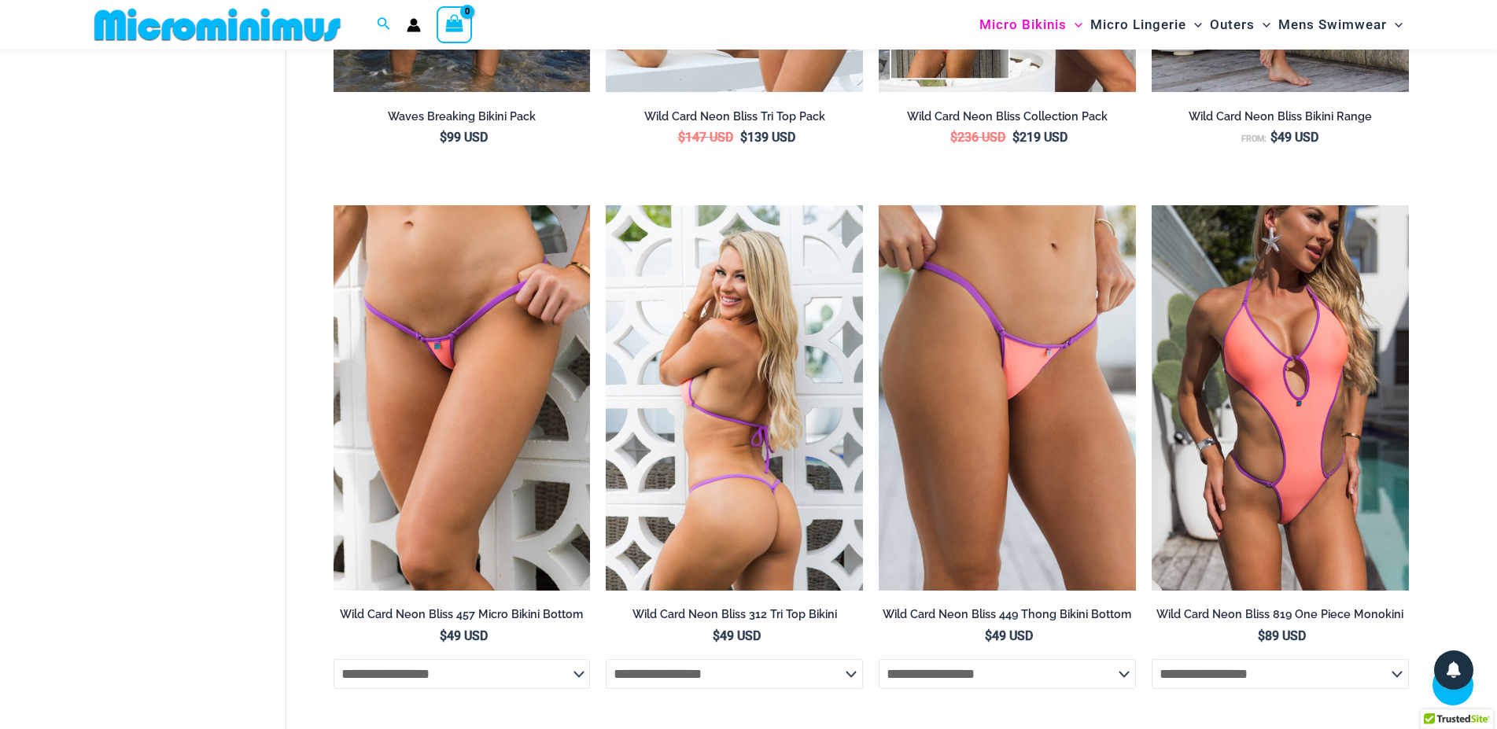
click at [709, 365] on img at bounding box center [734, 397] width 257 height 385
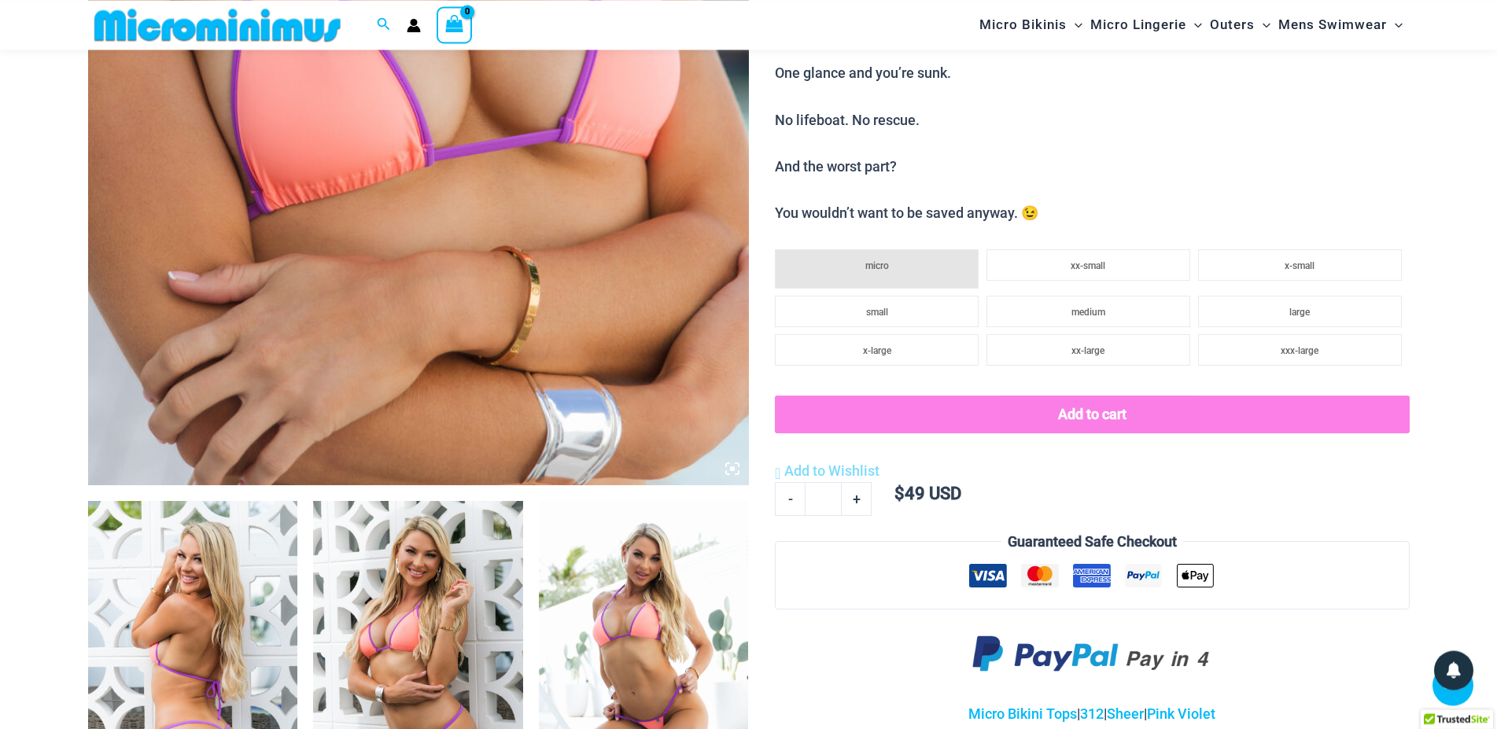
scroll to position [735, 0]
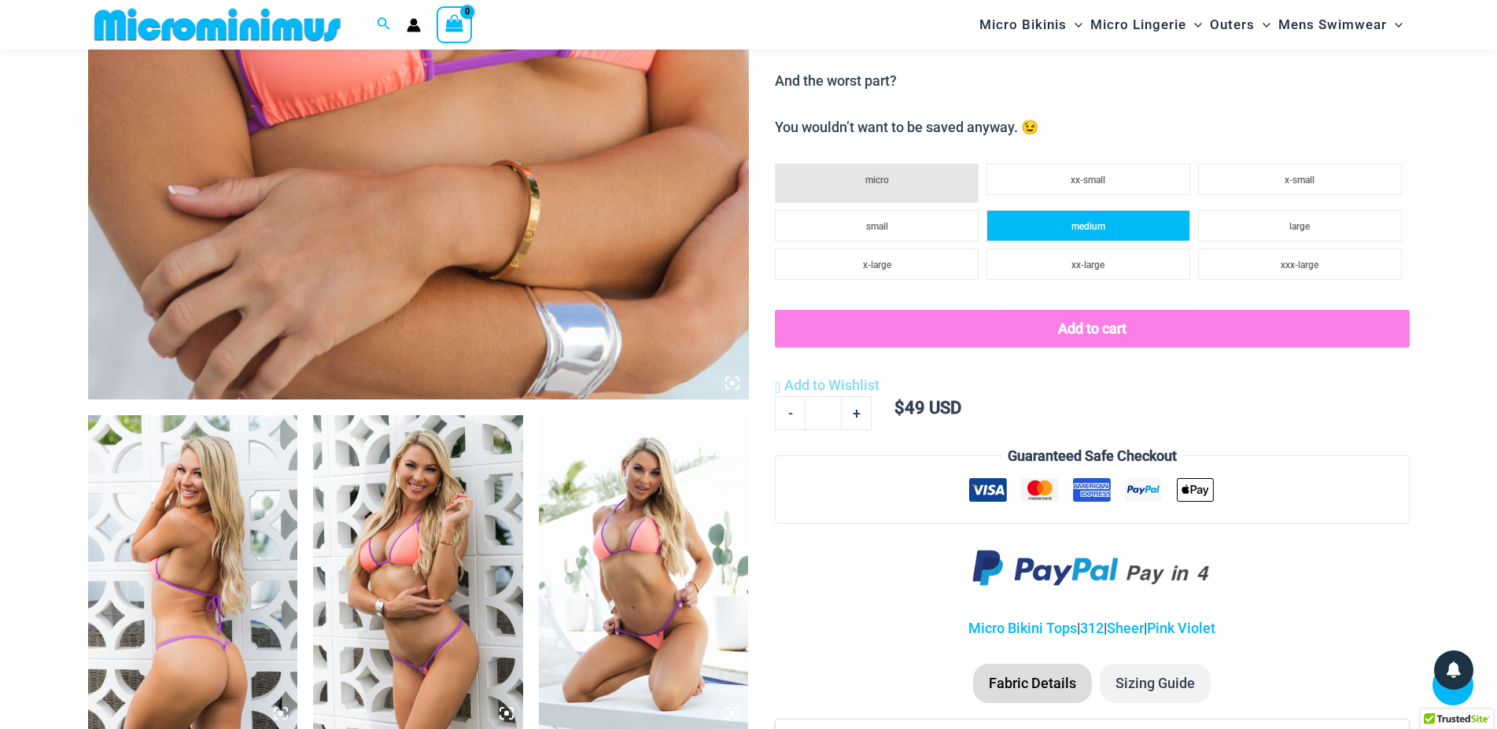
click at [1109, 220] on li "medium" at bounding box center [1088, 225] width 204 height 31
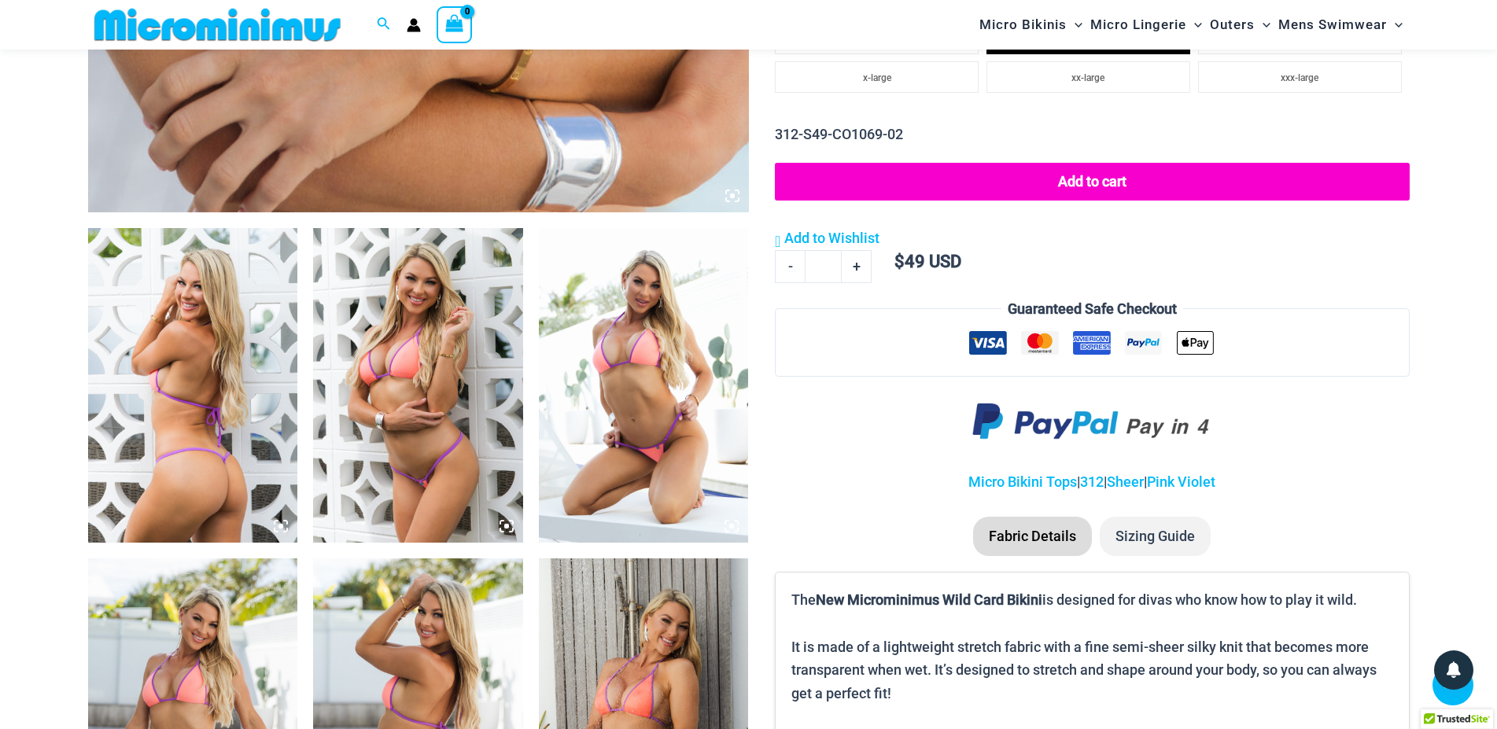
scroll to position [1109, 0]
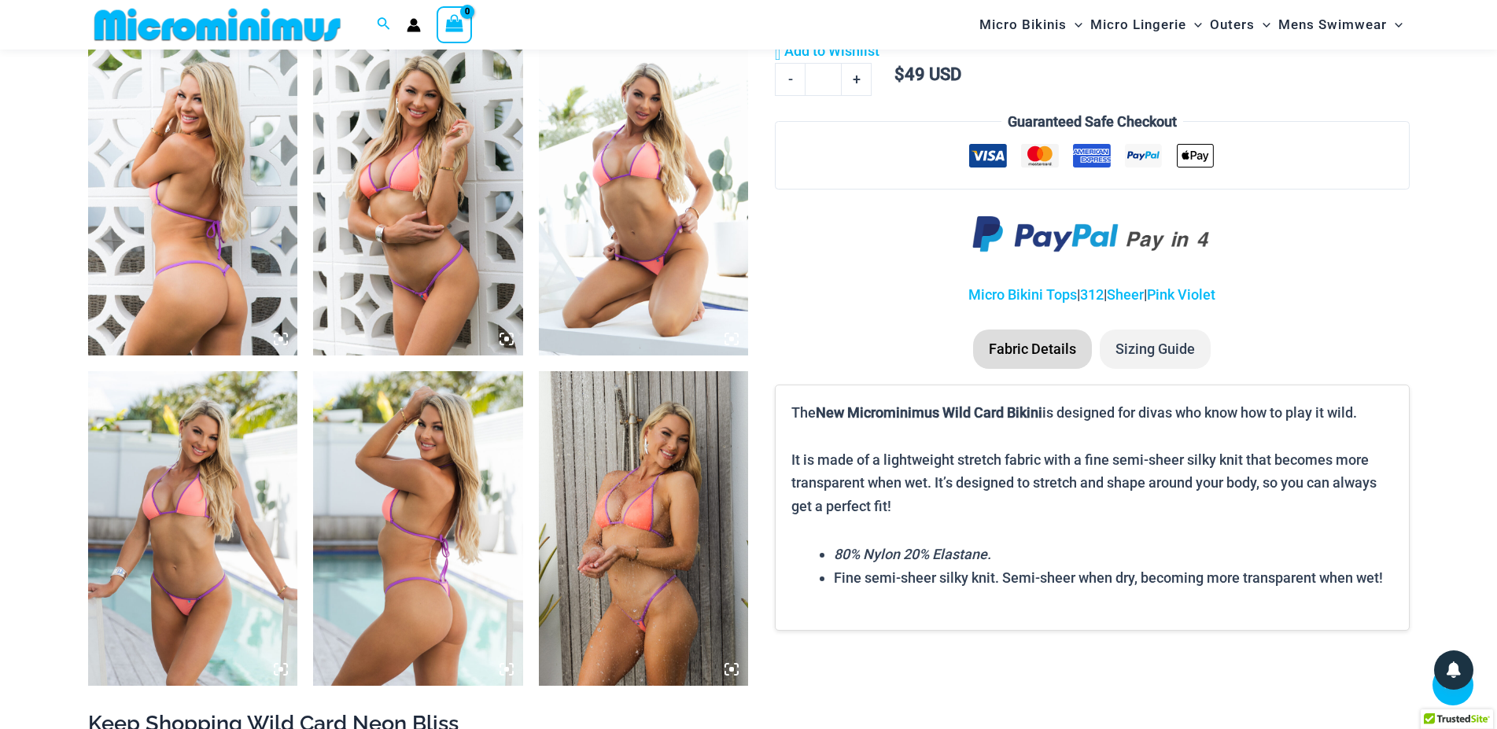
click at [634, 473] on img at bounding box center [644, 528] width 210 height 315
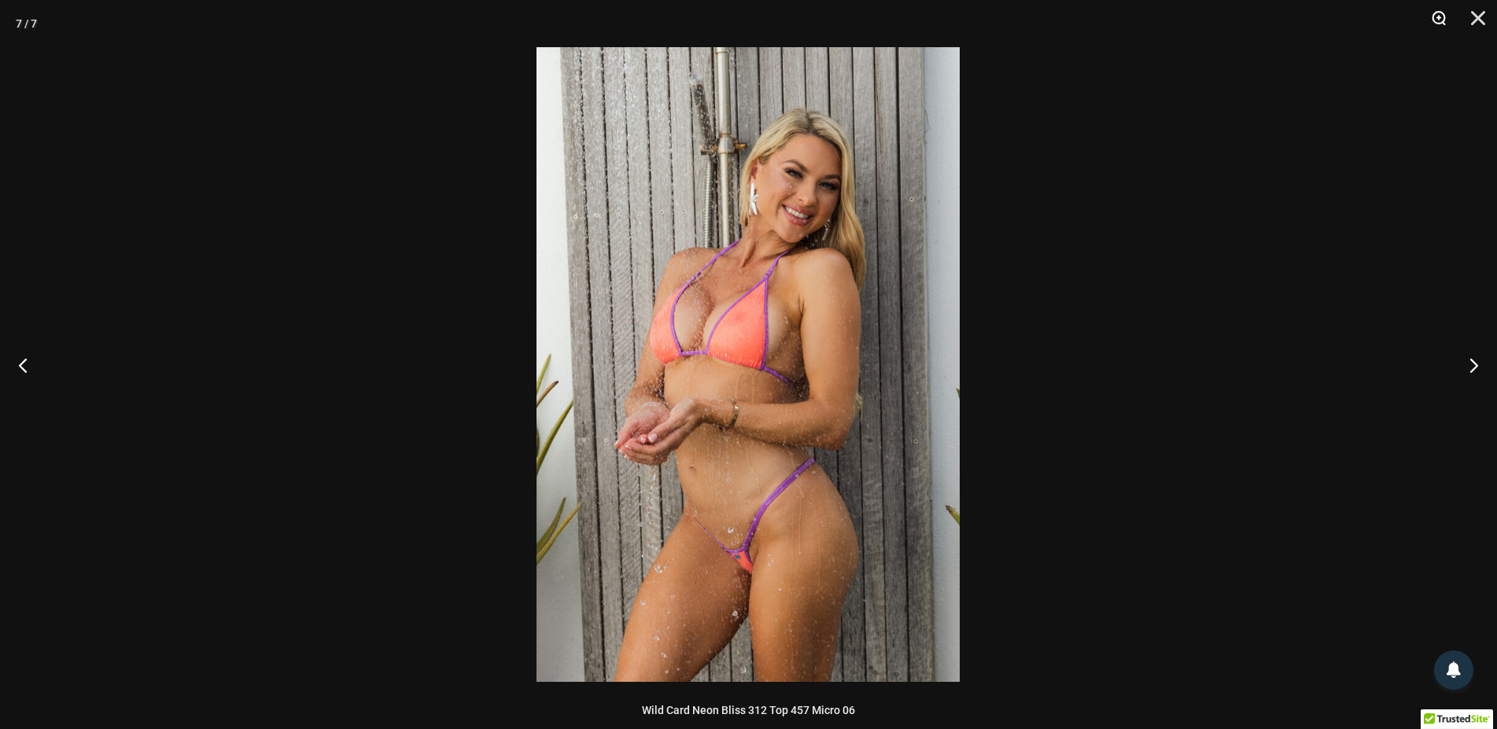
click at [1432, 19] on button "Zoom" at bounding box center [1432, 23] width 39 height 47
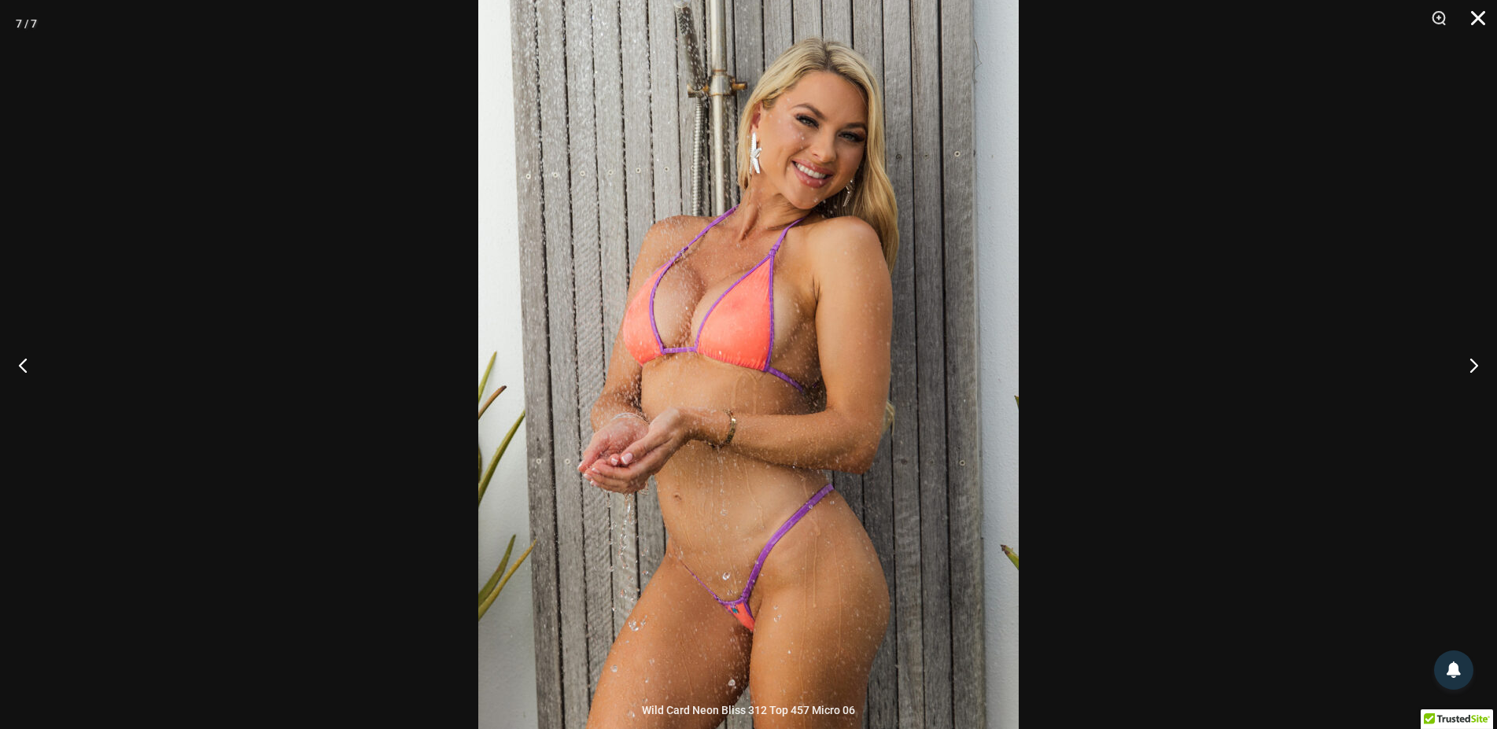
click at [1480, 18] on button "Close" at bounding box center [1472, 23] width 39 height 47
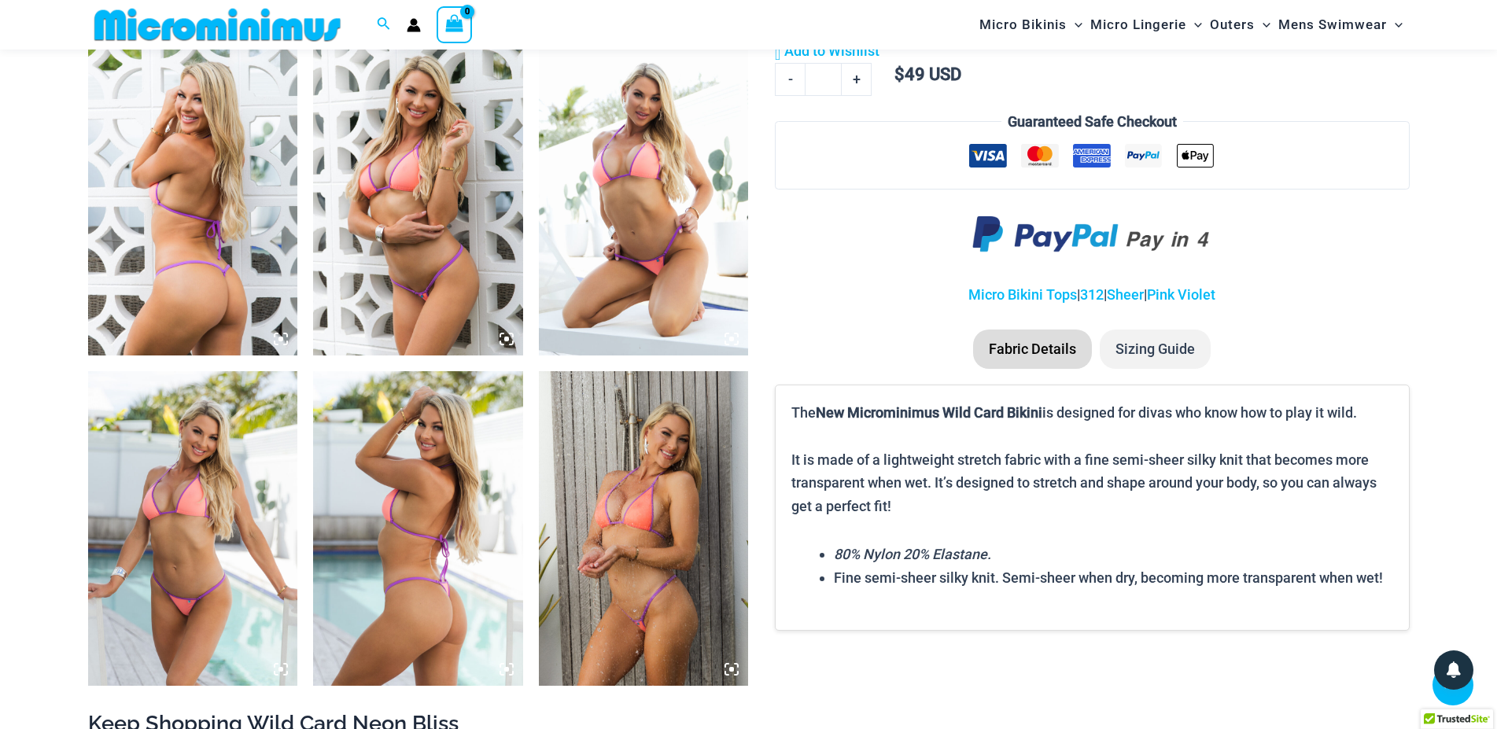
click at [632, 490] on img at bounding box center [644, 528] width 210 height 315
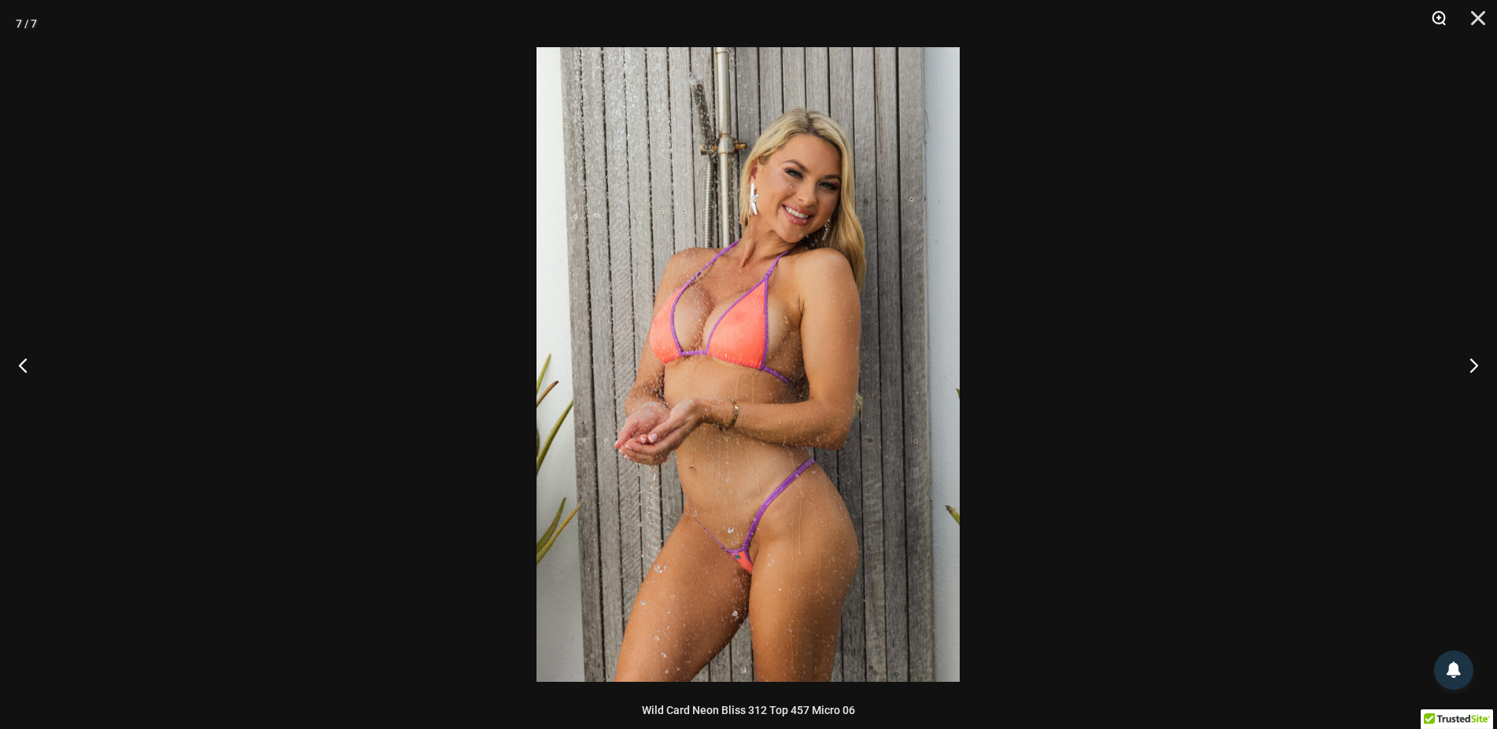
click at [1436, 17] on button "Zoom" at bounding box center [1432, 23] width 39 height 47
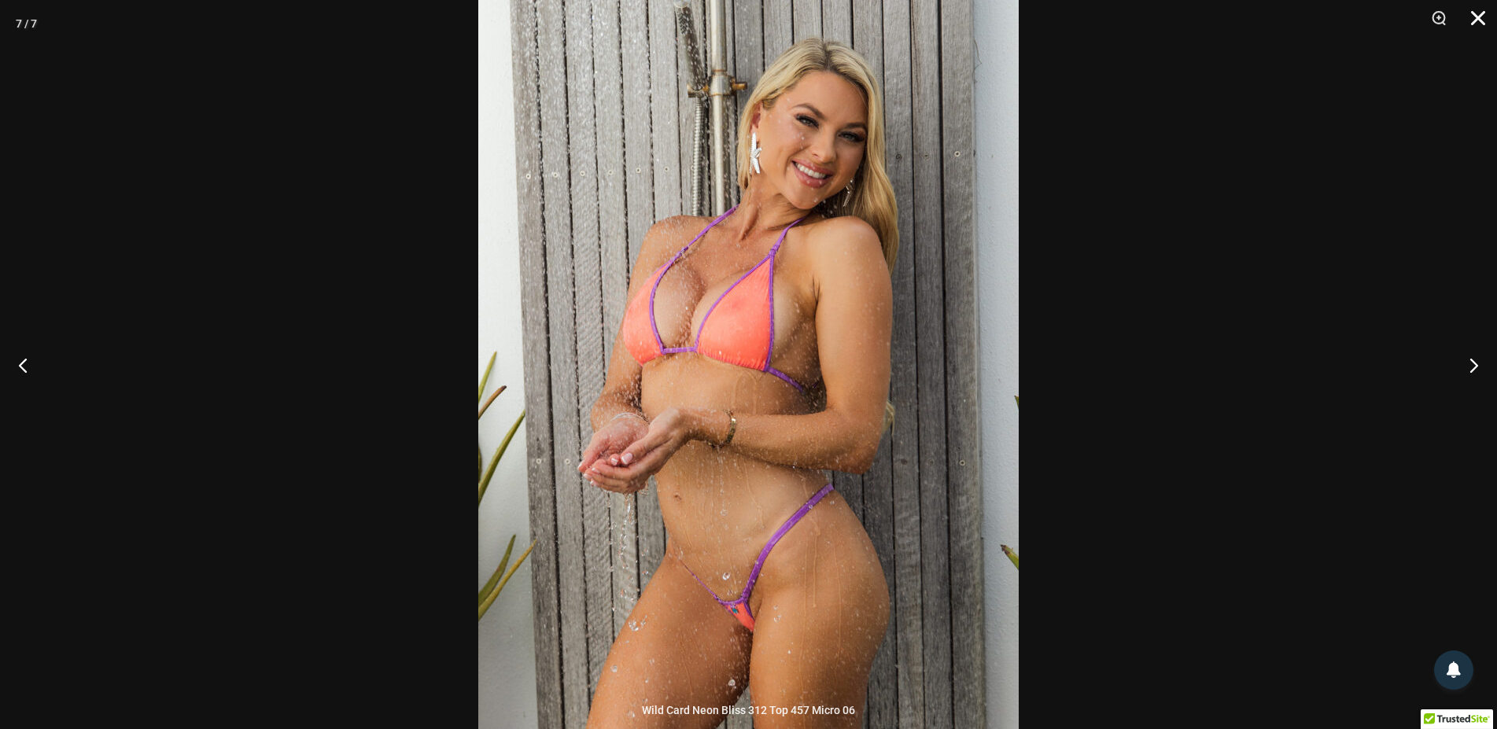
click at [1474, 17] on button "Close" at bounding box center [1472, 23] width 39 height 47
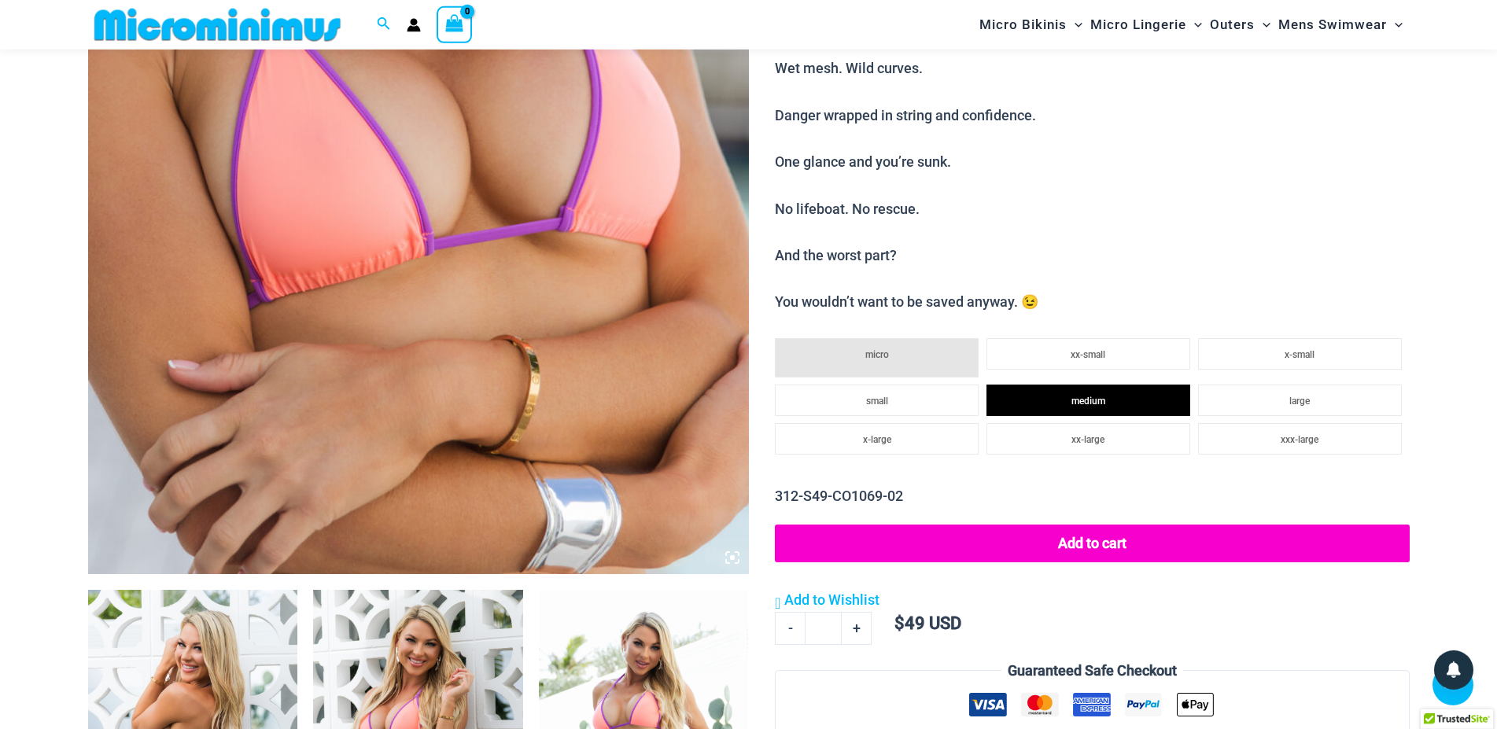
scroll to position [922, 0]
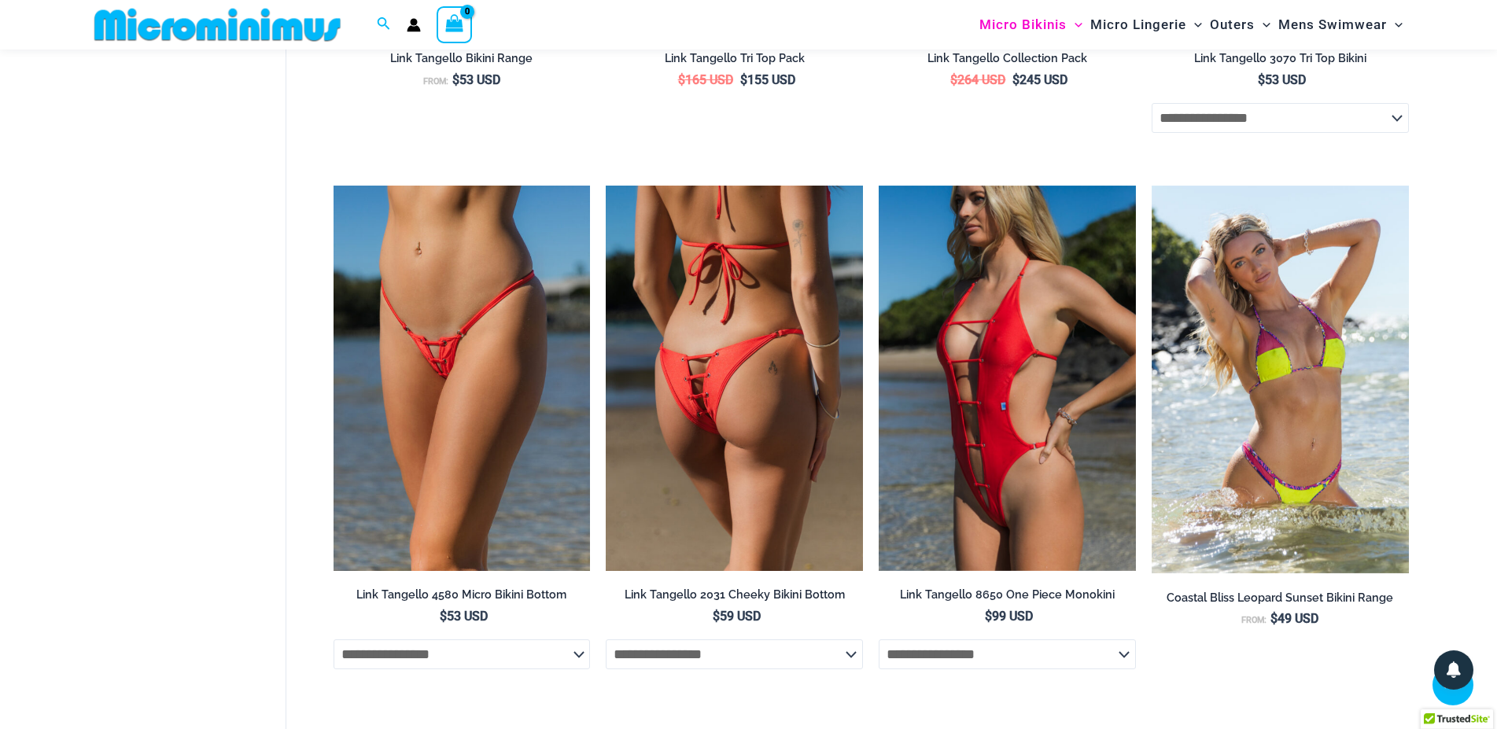
scroll to position [3435, 0]
